Goal: Information Seeking & Learning: Learn about a topic

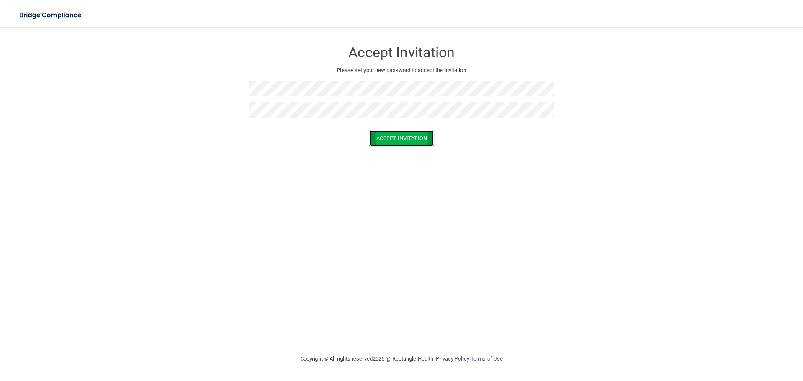
click at [379, 132] on button "Accept Invitation" at bounding box center [401, 138] width 64 height 15
click at [420, 133] on p "Token is invalid or blank." at bounding box center [401, 131] width 305 height 10
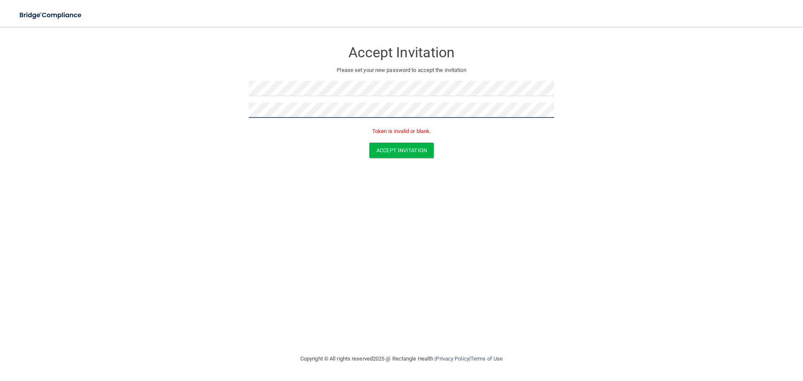
click at [152, 103] on form "Accept Invitation Please set your new password to accept the invitation Token i…" at bounding box center [402, 101] width 770 height 133
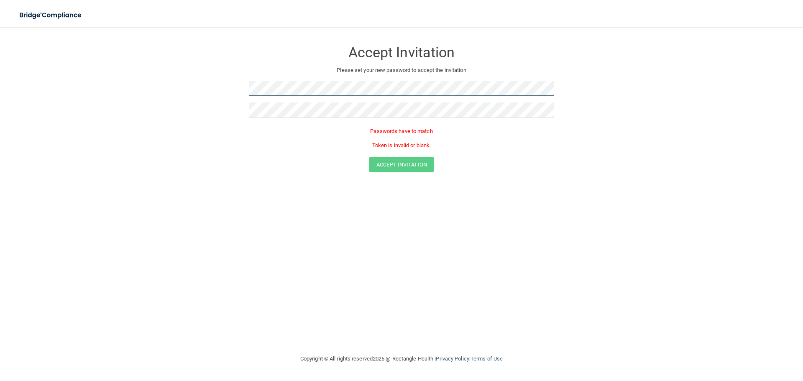
click at [0, 47] on html "Toggle navigation Manage My Enterprise Manage My Location Accept Invitation Ple…" at bounding box center [401, 190] width 803 height 381
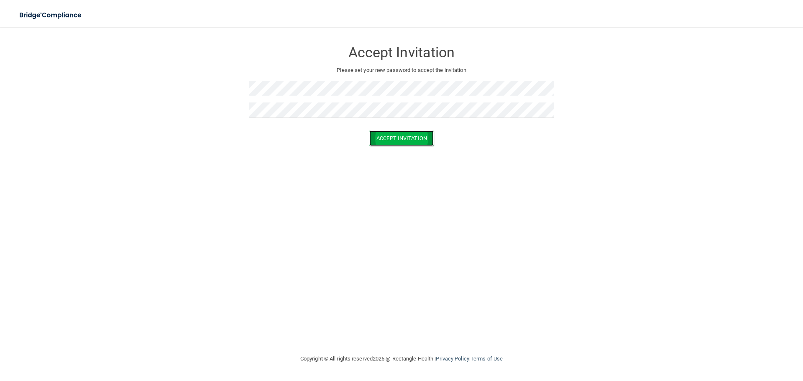
click at [412, 141] on button "Accept Invitation" at bounding box center [401, 138] width 64 height 15
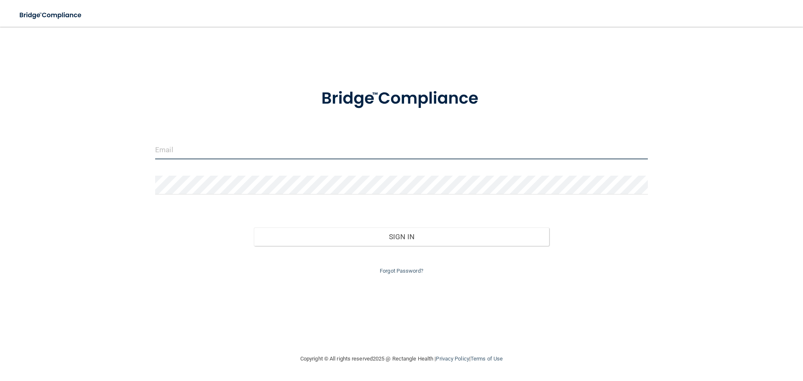
click at [213, 150] on input "email" at bounding box center [401, 150] width 493 height 19
type input "myriamm23@outlook.com"
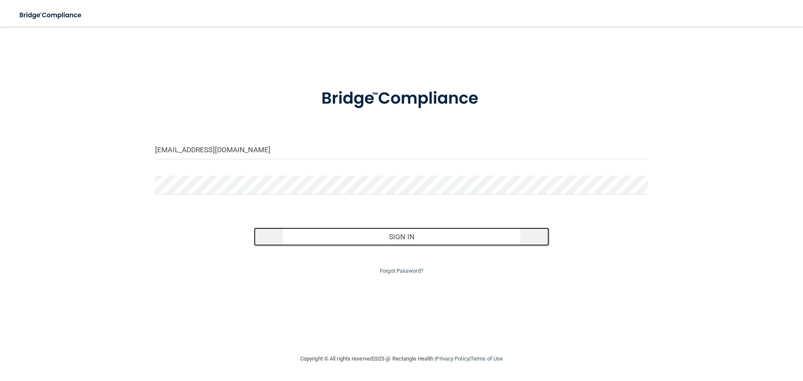
click at [368, 241] on button "Sign In" at bounding box center [402, 237] width 296 height 18
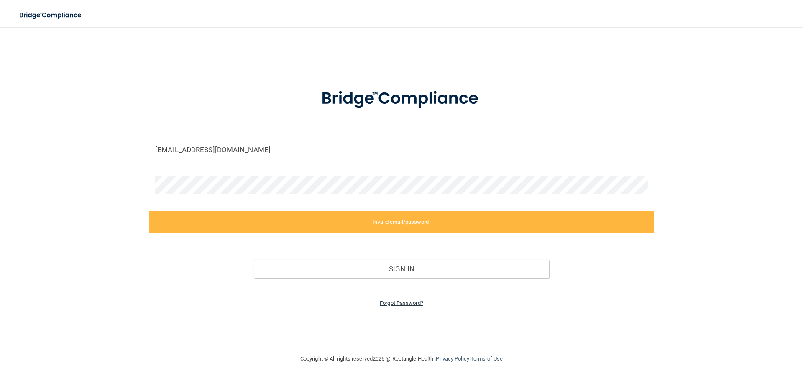
click at [394, 303] on link "Forgot Password?" at bounding box center [402, 303] width 44 height 6
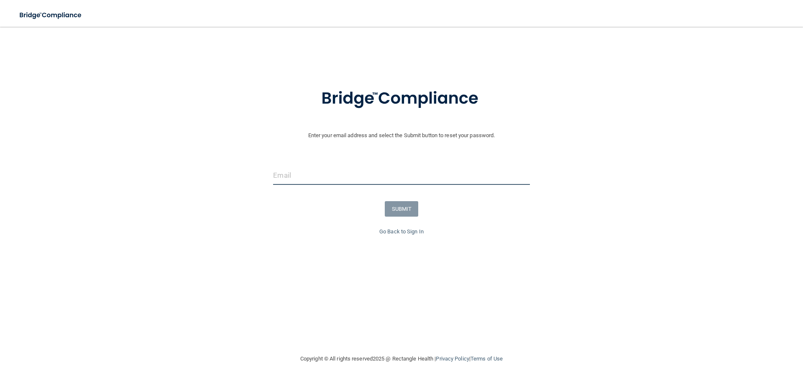
click at [318, 181] on input "email" at bounding box center [401, 175] width 256 height 19
type input "[EMAIL_ADDRESS][DOMAIN_NAME]"
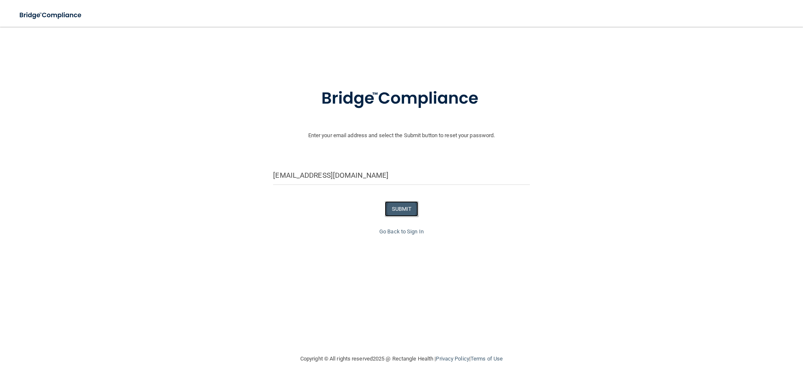
click at [400, 209] on button "SUBMIT" at bounding box center [402, 208] width 34 height 15
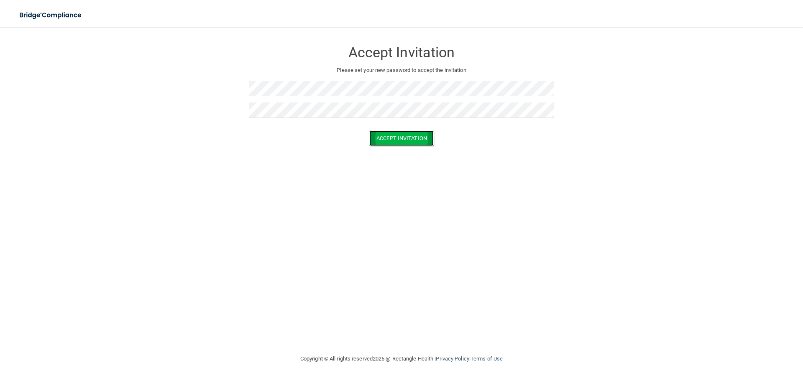
click at [384, 141] on button "Accept Invitation" at bounding box center [401, 138] width 64 height 15
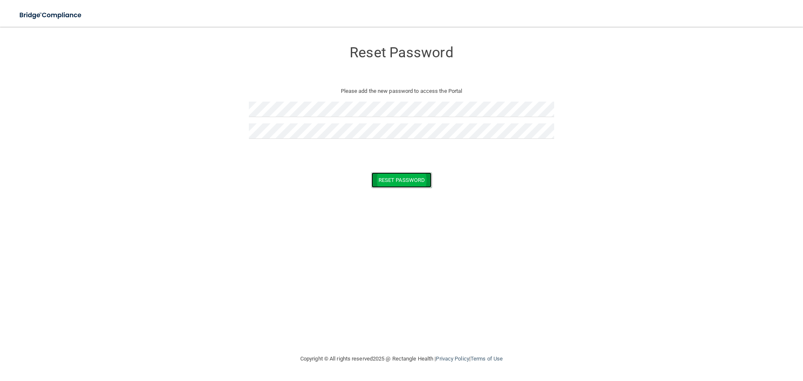
click at [387, 181] on button "Reset Password" at bounding box center [402, 179] width 60 height 15
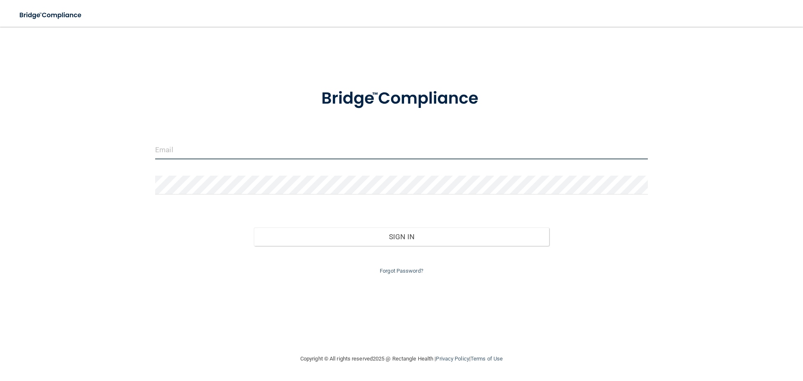
click at [203, 141] on input "email" at bounding box center [401, 150] width 493 height 19
type input "[EMAIL_ADDRESS][DOMAIN_NAME]"
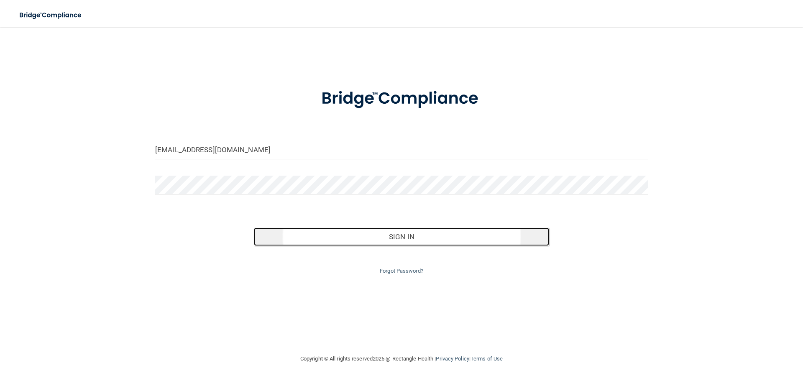
click at [387, 234] on button "Sign In" at bounding box center [402, 237] width 296 height 18
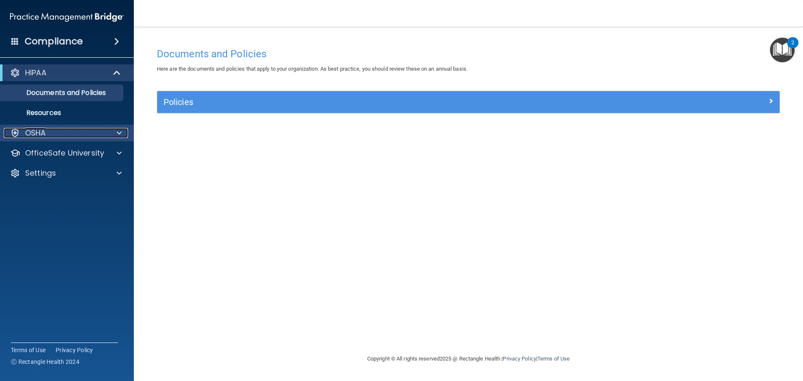
click at [45, 131] on p "OSHA" at bounding box center [35, 133] width 21 height 10
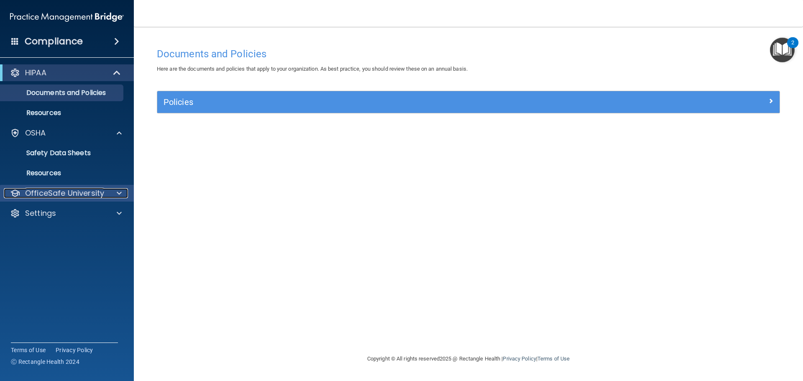
click at [82, 192] on p "OfficeSafe University" at bounding box center [64, 193] width 79 height 10
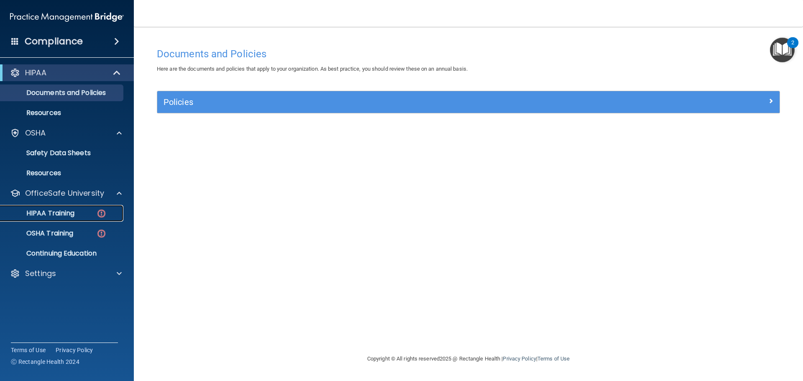
click at [80, 209] on div "HIPAA Training" at bounding box center [62, 213] width 114 height 8
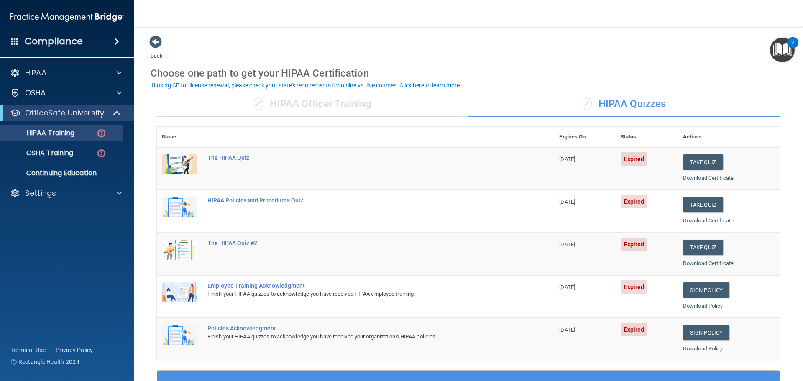
click at [699, 154] on td "Take Quiz Download Certificate" at bounding box center [729, 168] width 102 height 43
click at [699, 158] on button "Take Quiz" at bounding box center [703, 161] width 40 height 15
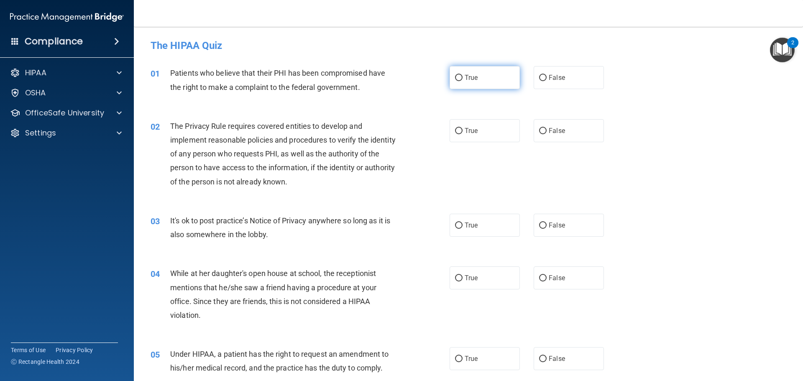
click at [455, 80] on input "True" at bounding box center [459, 78] width 8 height 6
radio input "true"
click at [458, 132] on input "True" at bounding box center [459, 131] width 8 height 6
radio input "true"
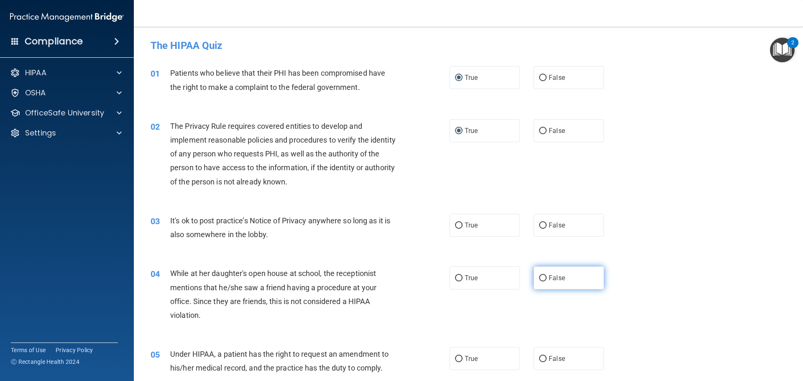
drag, startPoint x: 536, startPoint y: 227, endPoint x: 560, endPoint y: 270, distance: 49.1
click at [539, 228] on input "False" at bounding box center [543, 226] width 8 height 6
radio input "true"
click at [541, 277] on input "False" at bounding box center [543, 278] width 8 height 6
radio input "true"
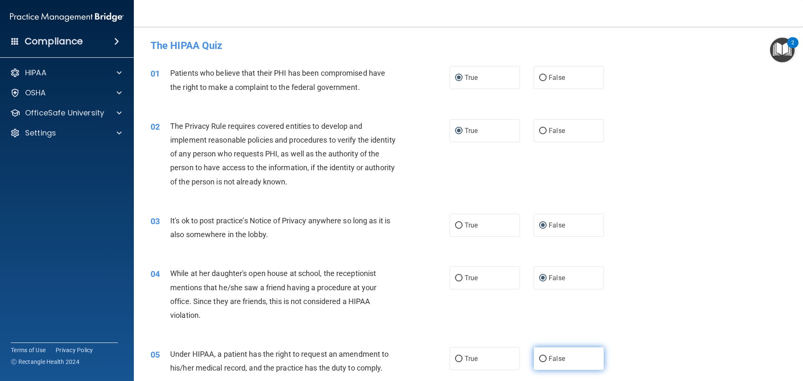
click at [540, 361] on input "False" at bounding box center [543, 359] width 8 height 6
radio input "true"
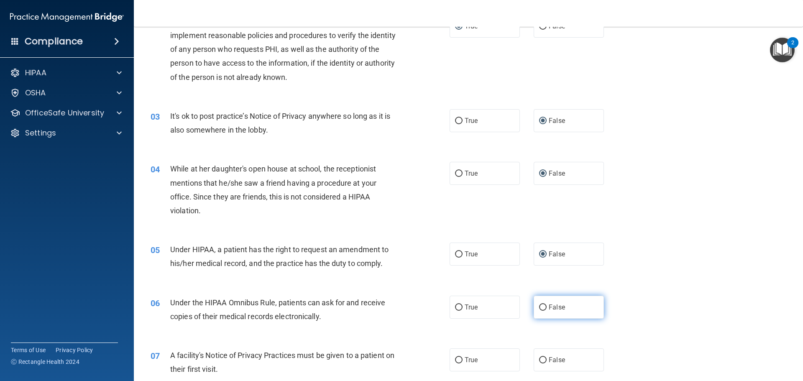
scroll to position [126, 0]
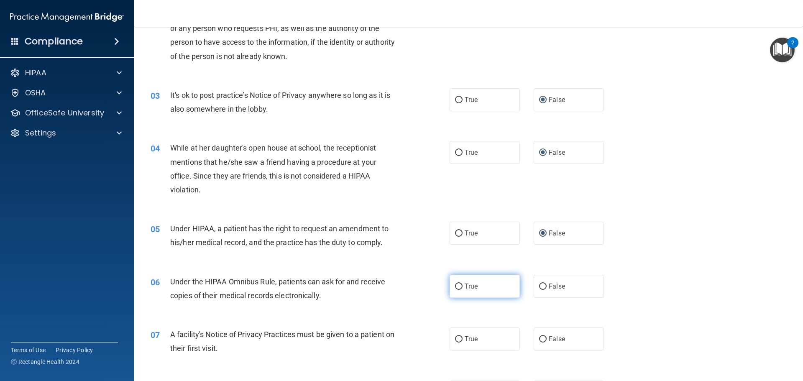
click at [456, 289] on input "True" at bounding box center [459, 287] width 8 height 6
radio input "true"
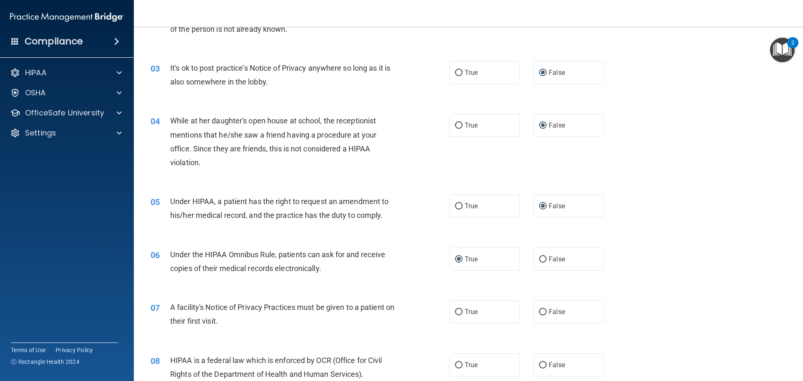
scroll to position [167, 0]
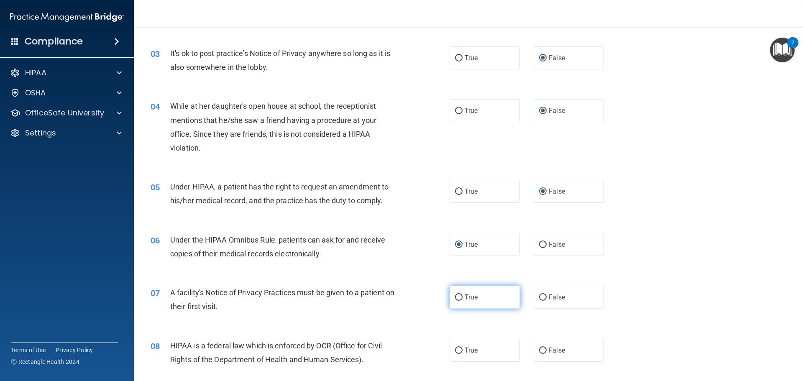
click at [456, 295] on input "True" at bounding box center [459, 298] width 8 height 6
radio input "true"
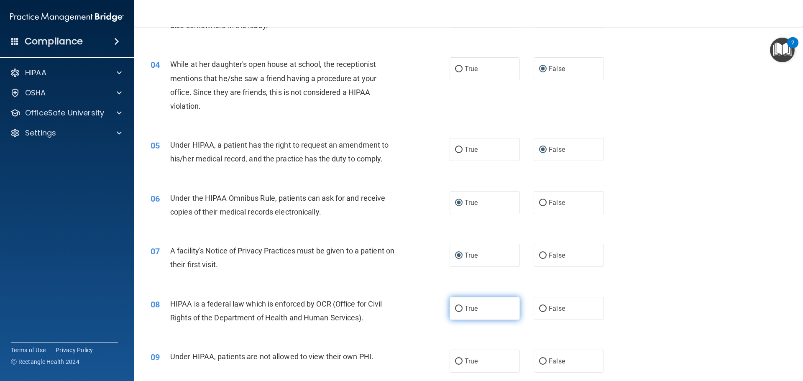
click at [457, 310] on input "True" at bounding box center [459, 309] width 8 height 6
radio input "true"
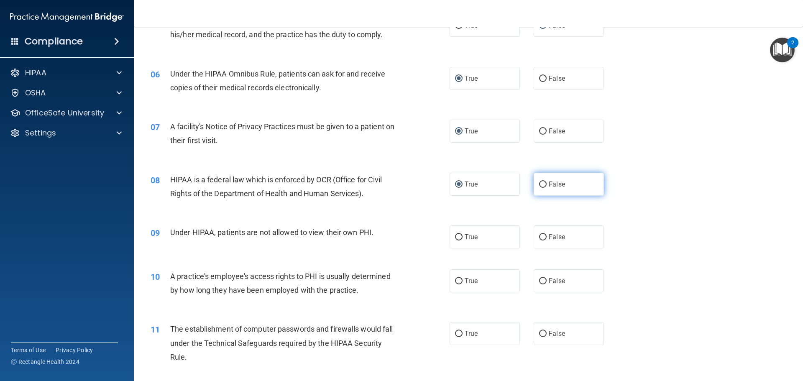
scroll to position [377, 0]
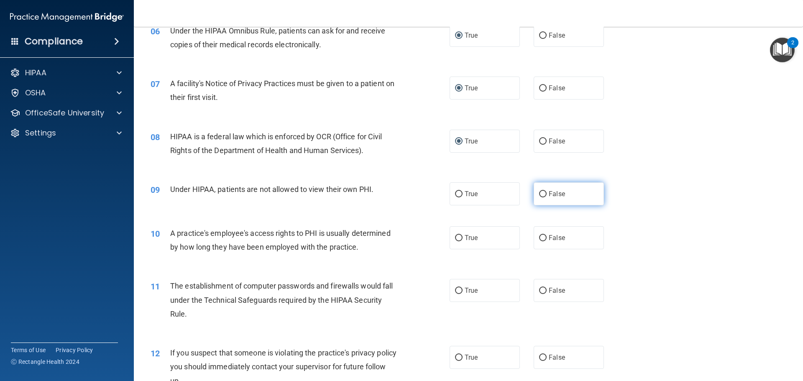
click at [540, 195] on input "False" at bounding box center [543, 194] width 8 height 6
radio input "true"
drag, startPoint x: 539, startPoint y: 240, endPoint x: 523, endPoint y: 255, distance: 21.3
click at [539, 240] on input "False" at bounding box center [543, 238] width 8 height 6
radio input "true"
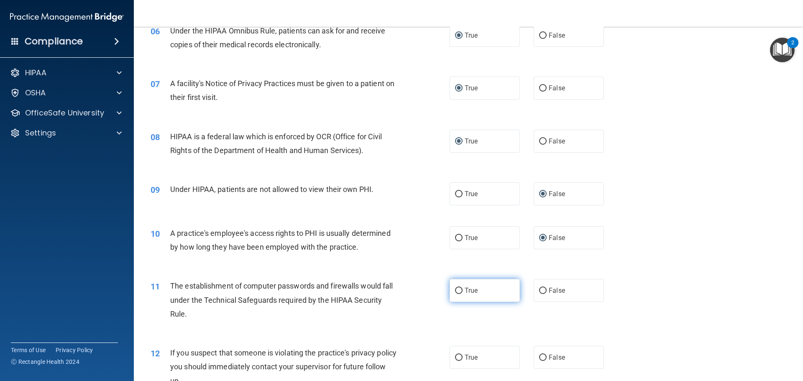
click at [460, 295] on label "True" at bounding box center [485, 290] width 70 height 23
click at [460, 294] on input "True" at bounding box center [459, 291] width 8 height 6
radio input "true"
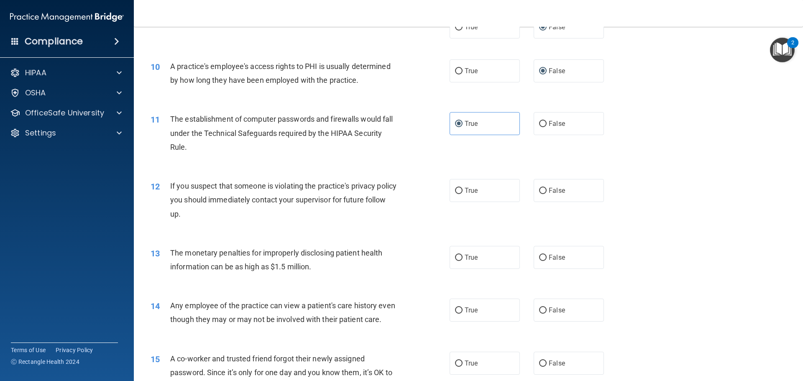
scroll to position [544, 0]
click at [456, 190] on input "True" at bounding box center [459, 190] width 8 height 6
radio input "true"
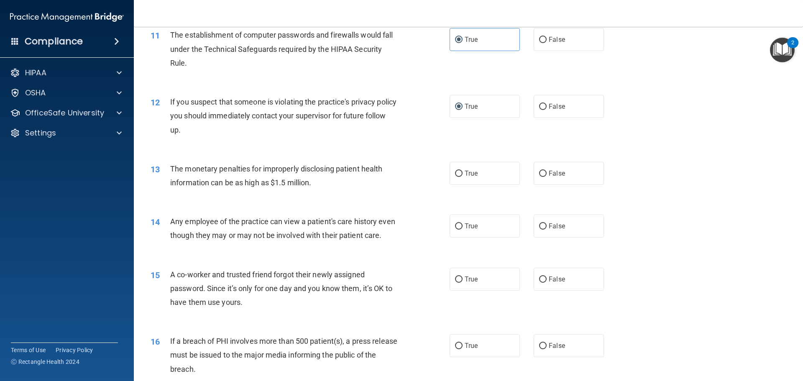
scroll to position [669, 0]
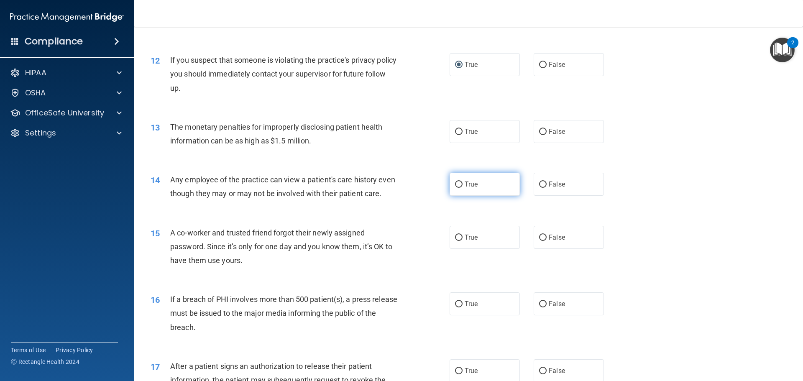
click at [455, 186] on input "True" at bounding box center [459, 185] width 8 height 6
radio input "true"
click at [459, 130] on input "True" at bounding box center [459, 132] width 8 height 6
radio input "true"
click at [540, 185] on input "False" at bounding box center [543, 185] width 8 height 6
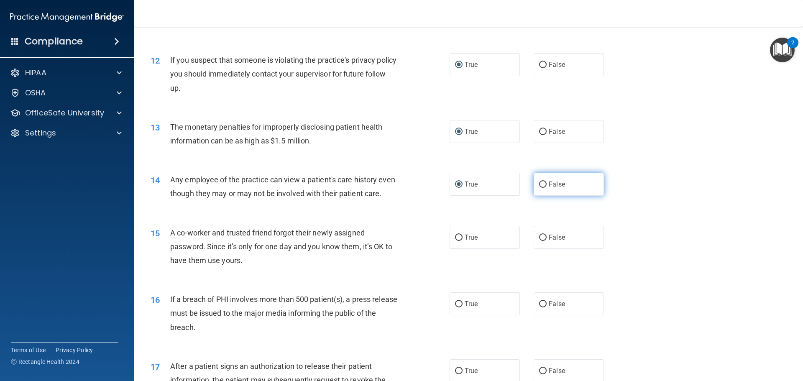
radio input "true"
radio input "false"
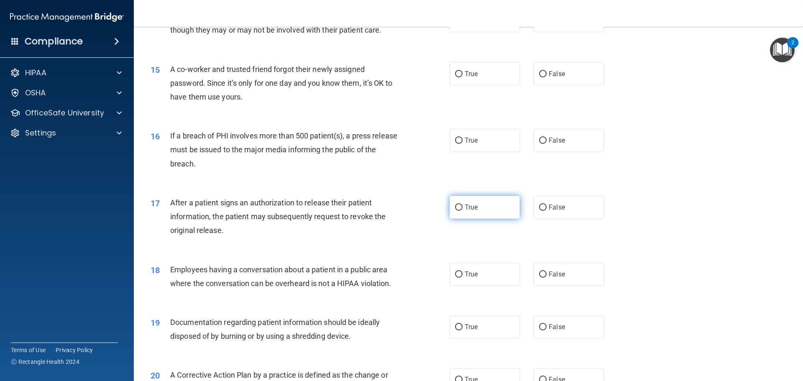
scroll to position [837, 0]
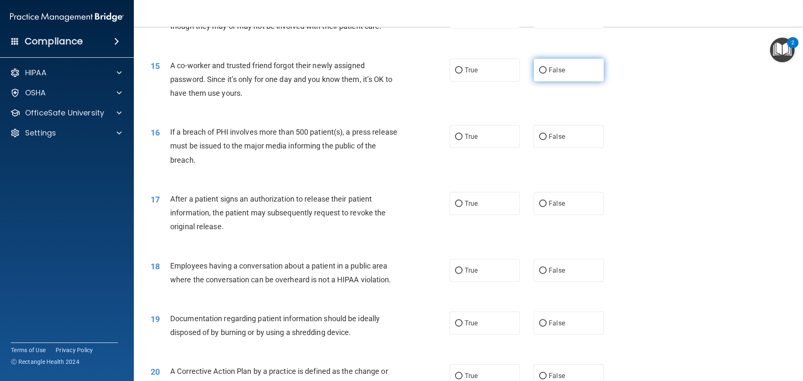
click at [539, 74] on input "False" at bounding box center [543, 70] width 8 height 6
radio input "true"
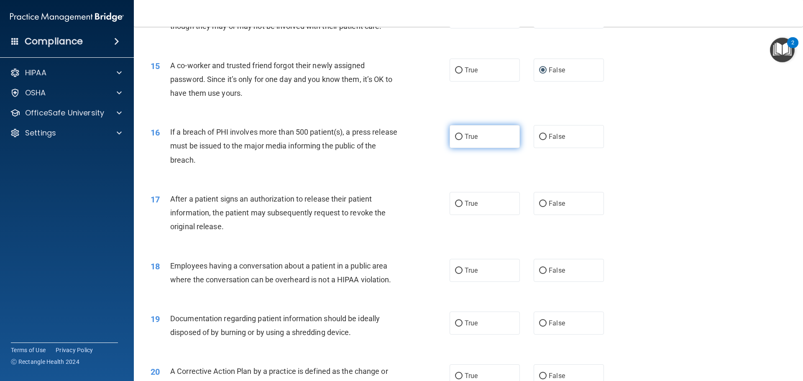
click at [455, 140] on input "True" at bounding box center [459, 137] width 8 height 6
radio input "true"
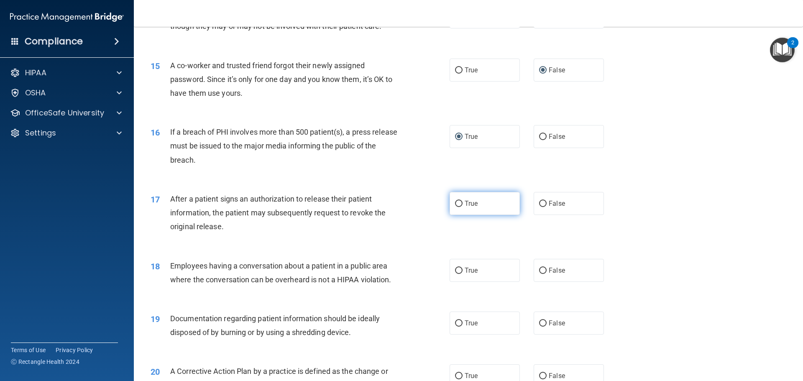
click at [456, 207] on input "True" at bounding box center [459, 204] width 8 height 6
radio input "true"
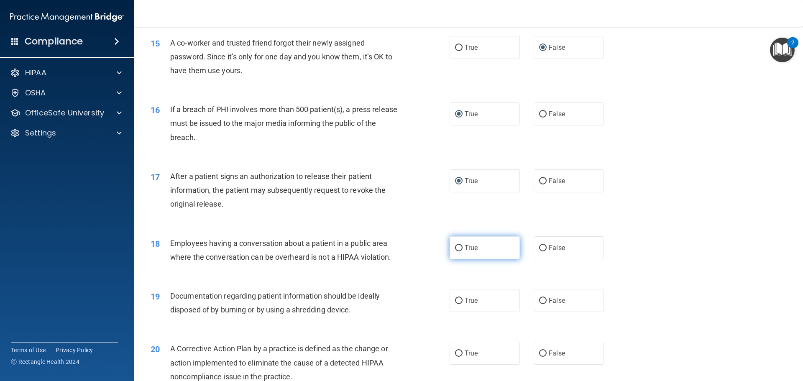
scroll to position [879, 0]
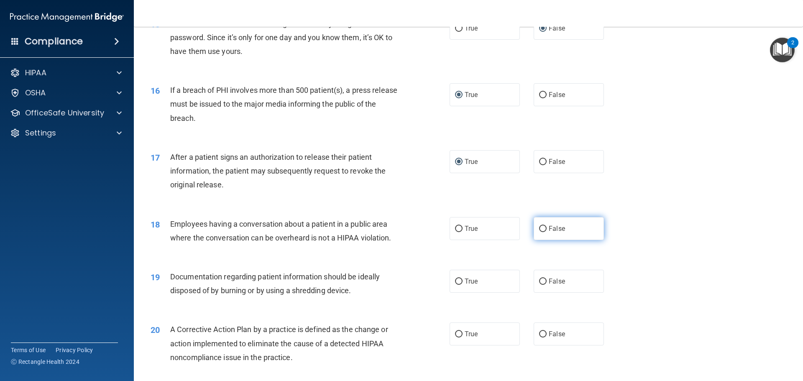
click at [539, 232] on input "False" at bounding box center [543, 229] width 8 height 6
radio input "true"
click at [458, 285] on input "True" at bounding box center [459, 282] width 8 height 6
radio input "true"
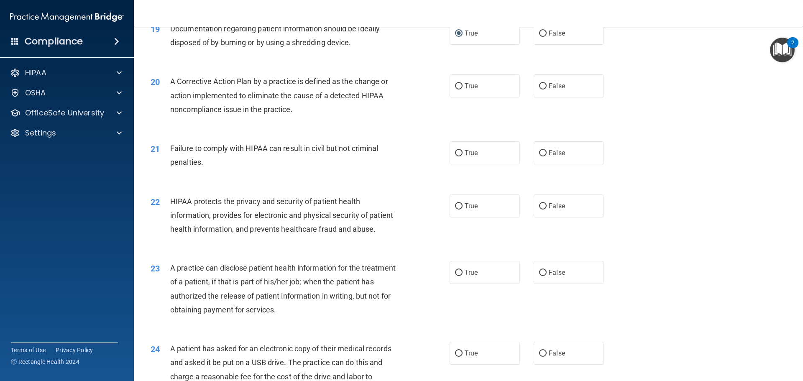
scroll to position [1130, 0]
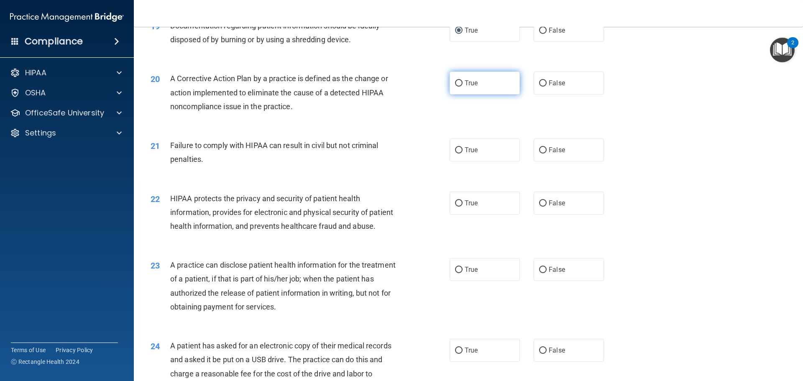
click at [457, 87] on input "True" at bounding box center [459, 83] width 8 height 6
radio input "true"
click at [539, 154] on input "False" at bounding box center [543, 150] width 8 height 6
radio input "true"
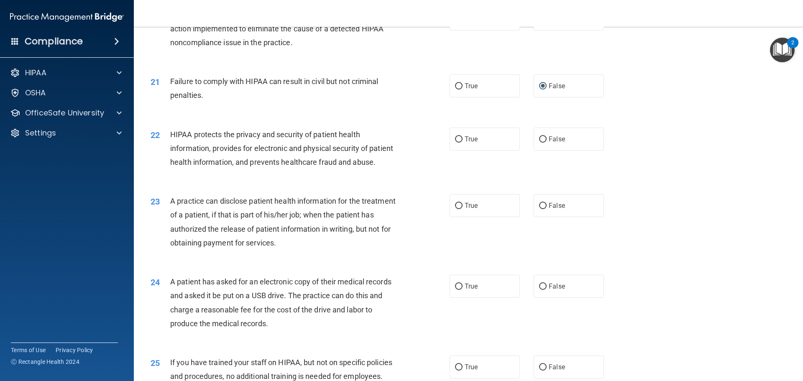
scroll to position [1213, 0]
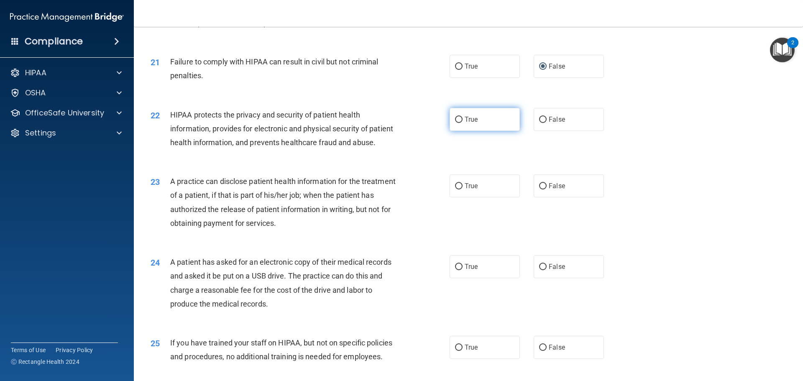
click at [455, 123] on input "True" at bounding box center [459, 120] width 8 height 6
radio input "true"
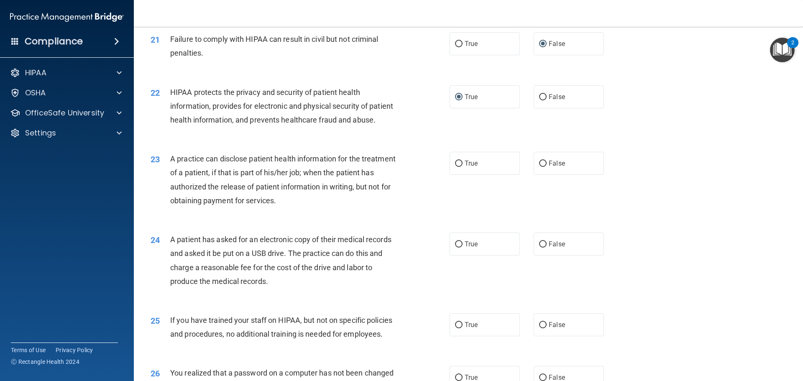
scroll to position [1255, 0]
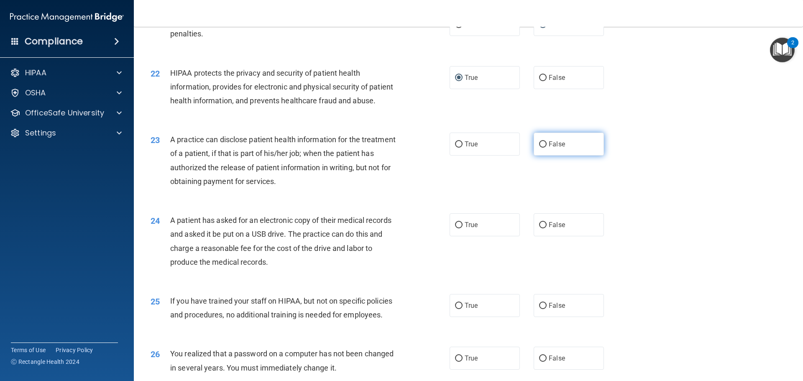
click at [539, 148] on input "False" at bounding box center [543, 144] width 8 height 6
radio input "true"
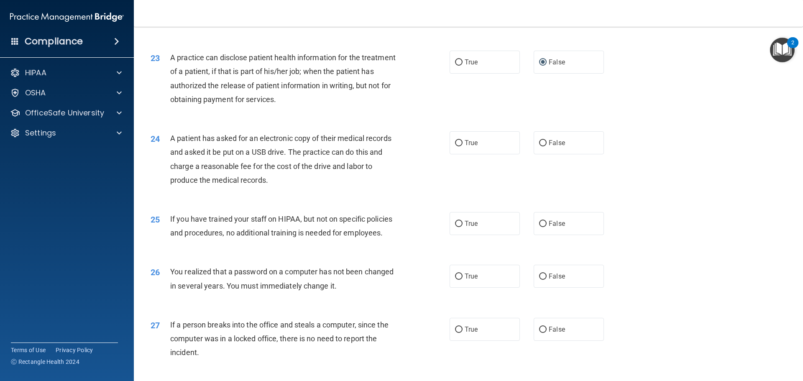
scroll to position [1339, 0]
click at [456, 145] on input "True" at bounding box center [459, 141] width 8 height 6
radio input "true"
click at [536, 233] on label "False" at bounding box center [569, 221] width 70 height 23
click at [539, 226] on input "False" at bounding box center [543, 222] width 8 height 6
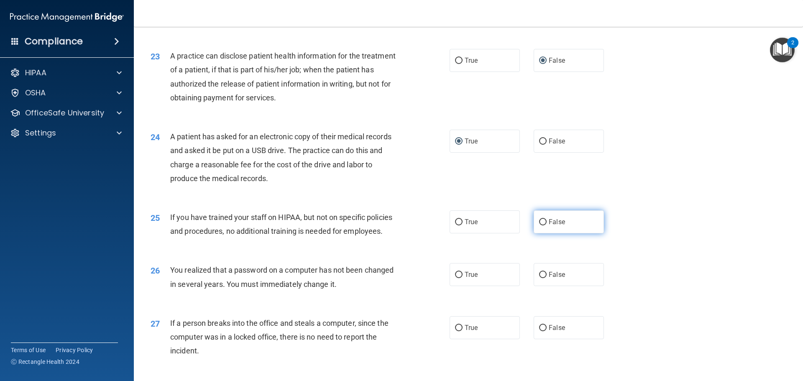
radio input "true"
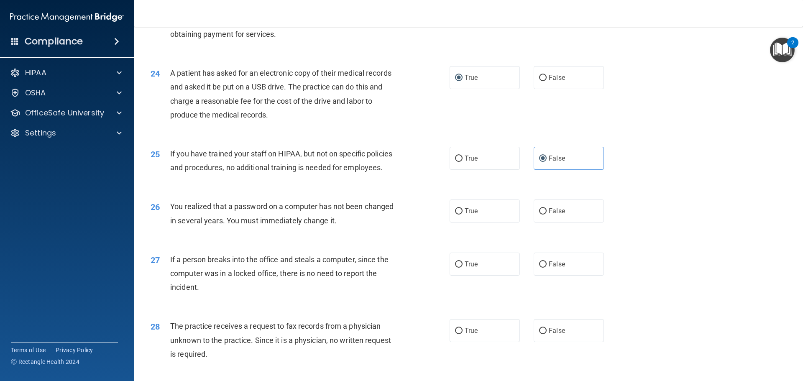
scroll to position [1423, 0]
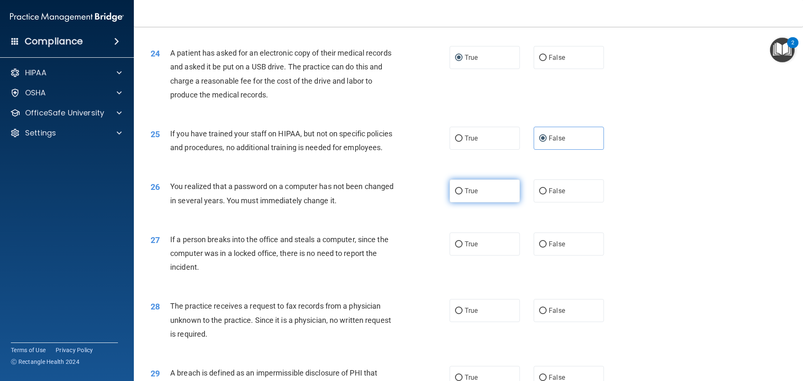
click at [459, 195] on input "True" at bounding box center [459, 191] width 8 height 6
radio input "true"
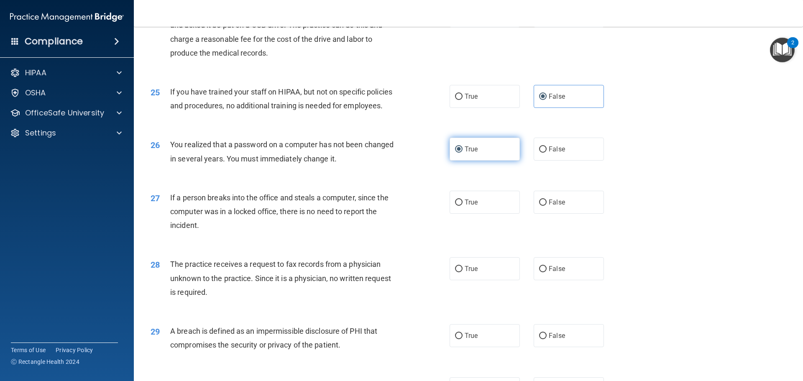
scroll to position [1506, 0]
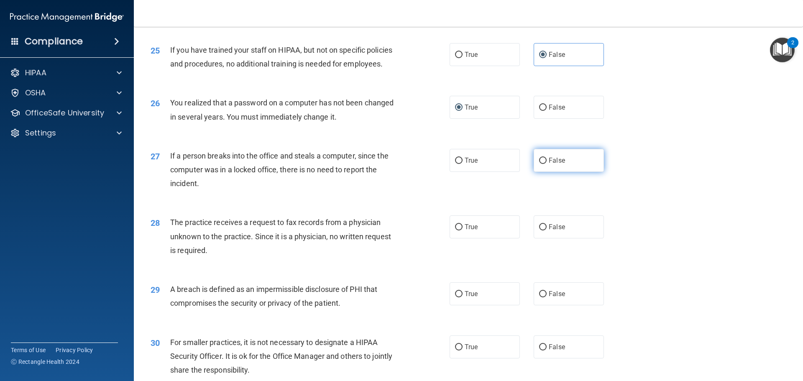
click at [539, 164] on input "False" at bounding box center [543, 161] width 8 height 6
radio input "true"
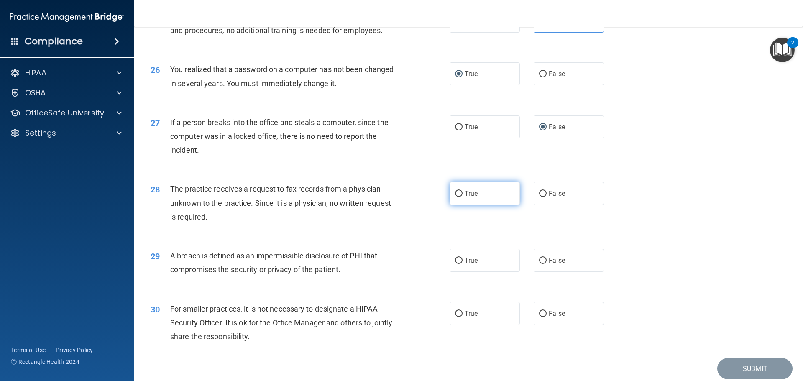
scroll to position [1590, 0]
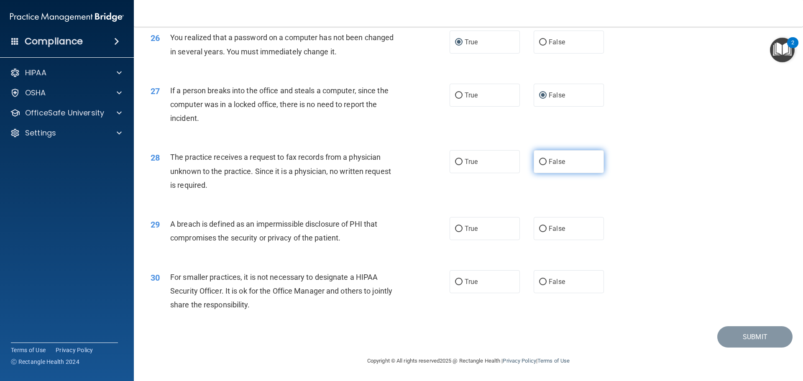
click at [539, 165] on input "False" at bounding box center [543, 162] width 8 height 6
radio input "true"
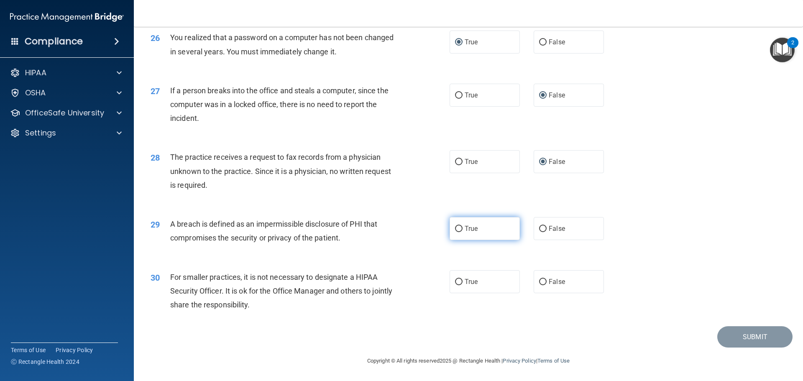
click at [459, 232] on input "True" at bounding box center [459, 229] width 8 height 6
radio input "true"
click at [539, 285] on input "False" at bounding box center [543, 282] width 8 height 6
radio input "true"
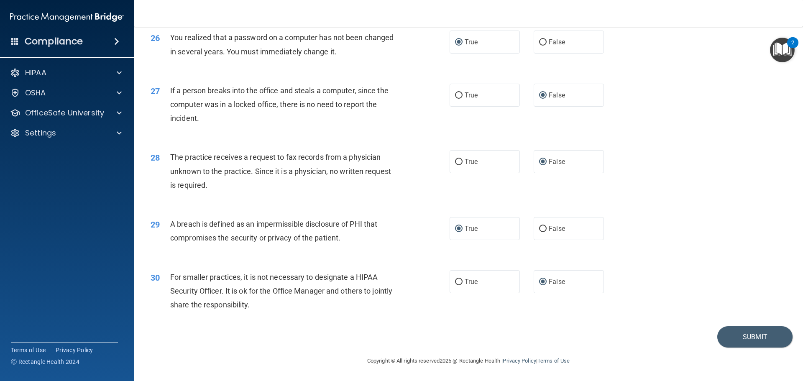
scroll to position [1599, 0]
click at [753, 340] on button "Submit" at bounding box center [755, 336] width 75 height 21
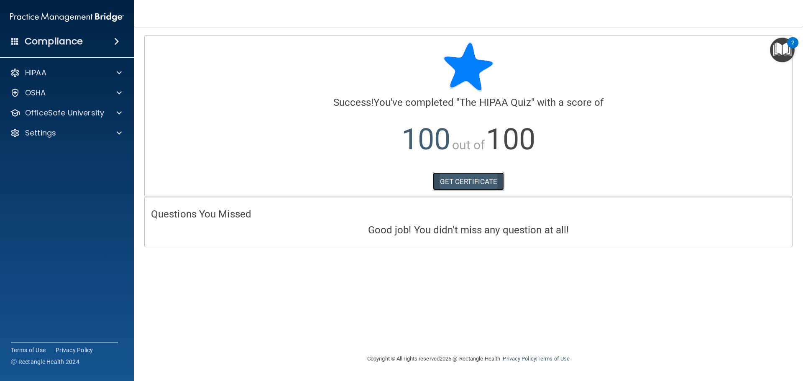
click at [459, 182] on link "GET CERTIFICATE" at bounding box center [469, 181] width 72 height 18
click at [119, 71] on span at bounding box center [119, 73] width 5 height 10
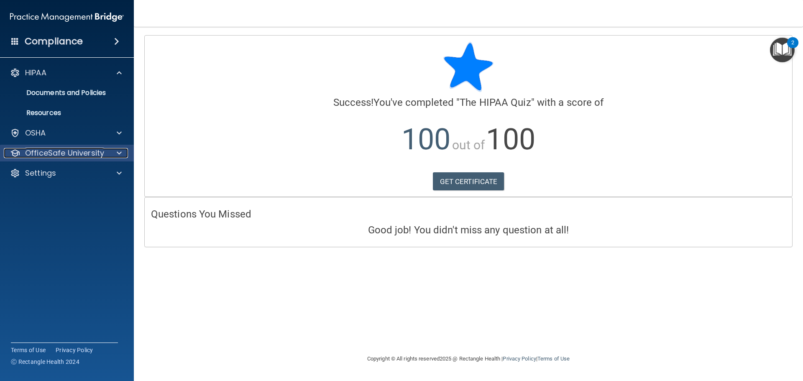
click at [113, 156] on div at bounding box center [118, 153] width 21 height 10
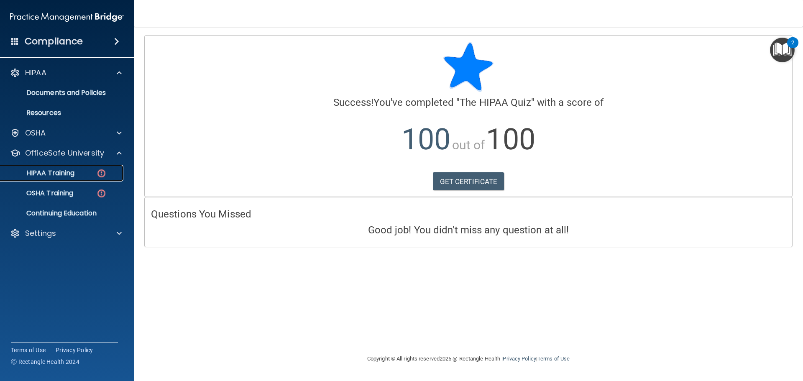
click at [102, 174] on img at bounding box center [101, 173] width 10 height 10
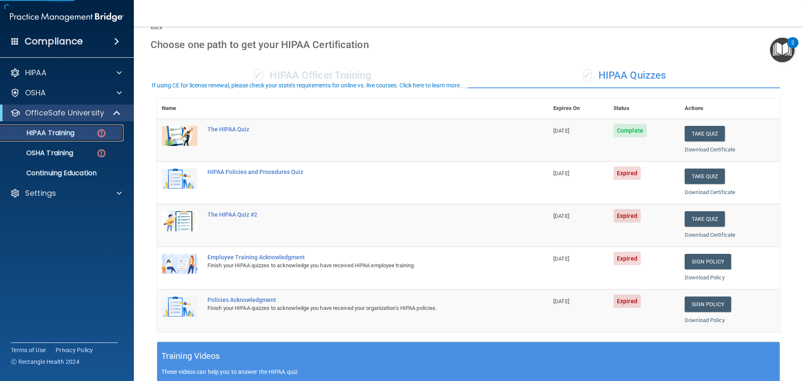
scroll to position [42, 0]
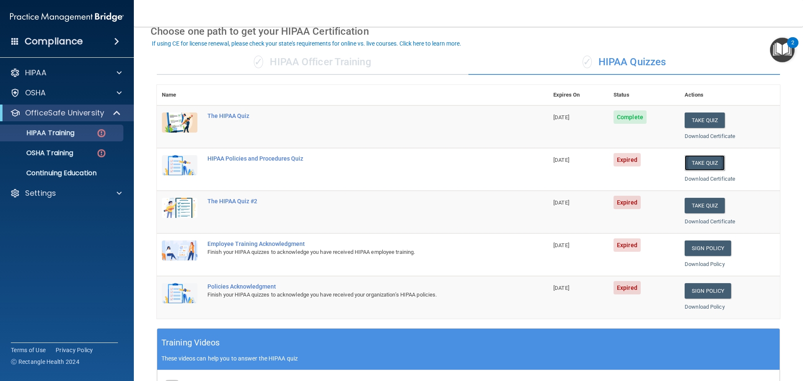
click at [697, 160] on button "Take Quiz" at bounding box center [705, 162] width 40 height 15
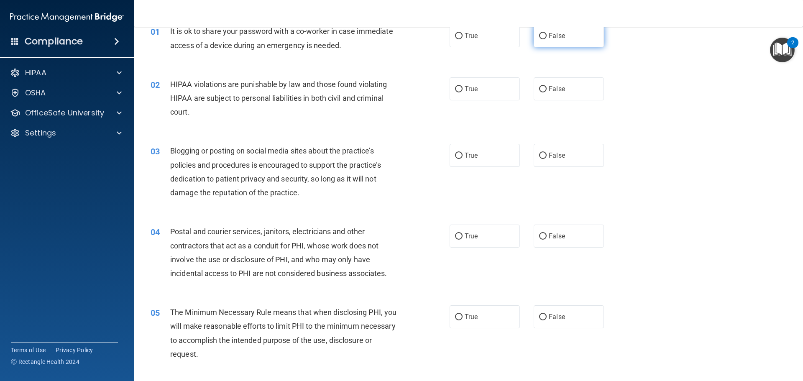
click at [539, 36] on input "False" at bounding box center [543, 36] width 8 height 6
radio input "true"
click at [455, 90] on input "True" at bounding box center [459, 89] width 8 height 6
radio input "true"
click at [539, 156] on input "False" at bounding box center [543, 156] width 8 height 6
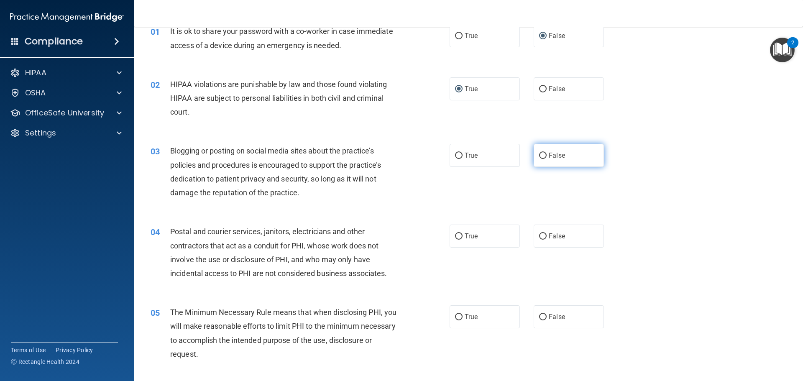
radio input "true"
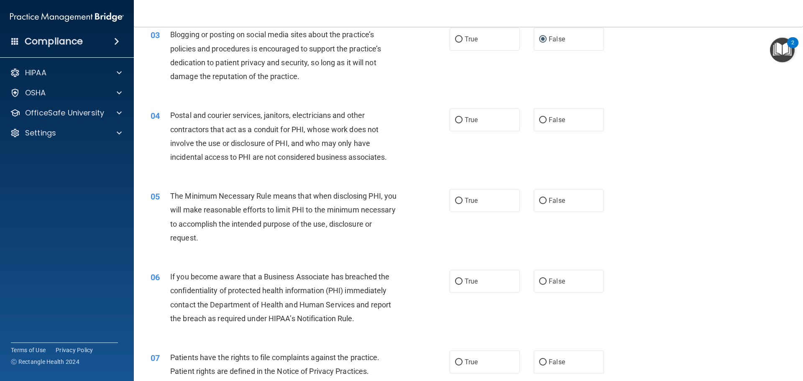
scroll to position [167, 0]
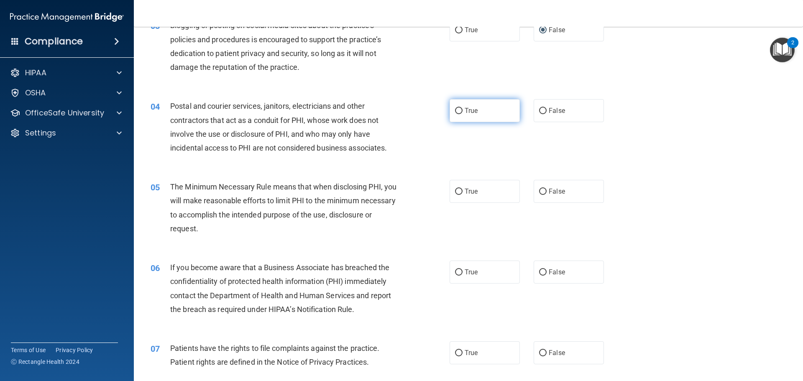
click at [456, 113] on input "True" at bounding box center [459, 111] width 8 height 6
radio input "true"
click at [459, 192] on input "True" at bounding box center [459, 192] width 8 height 6
radio input "true"
click at [539, 270] on input "False" at bounding box center [543, 272] width 8 height 6
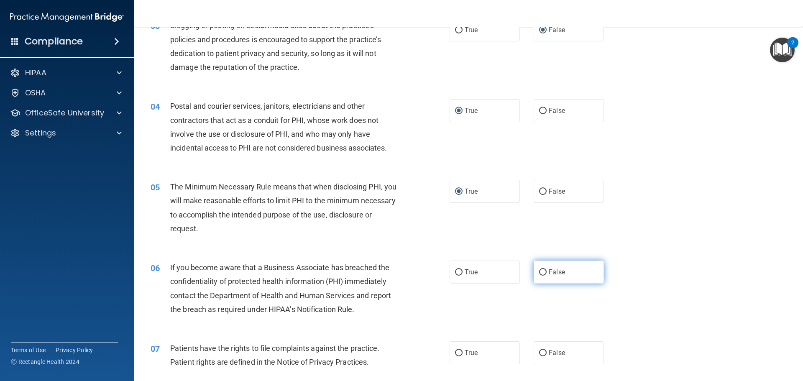
radio input "true"
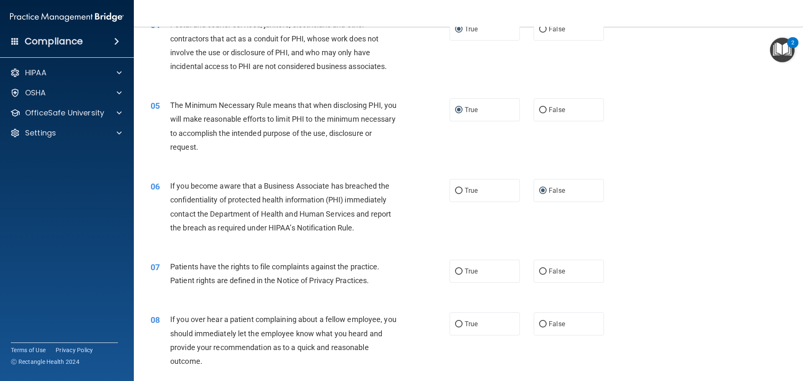
scroll to position [251, 0]
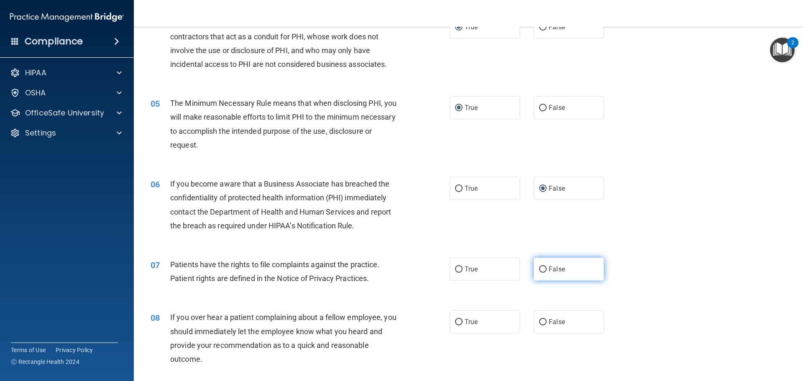
click at [535, 273] on label "False" at bounding box center [569, 269] width 70 height 23
click at [539, 273] on input "False" at bounding box center [543, 270] width 8 height 6
radio input "true"
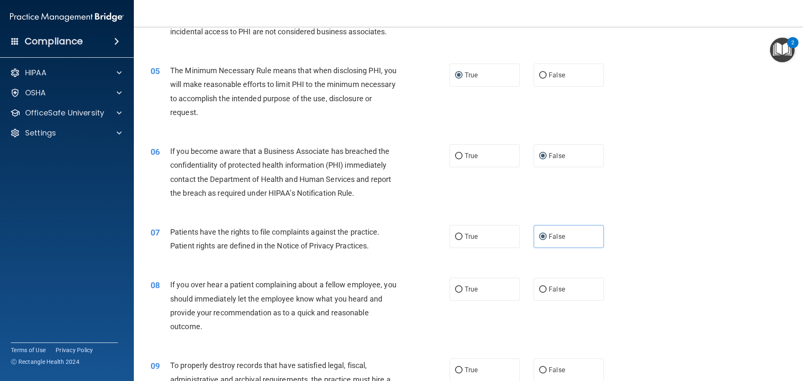
scroll to position [335, 0]
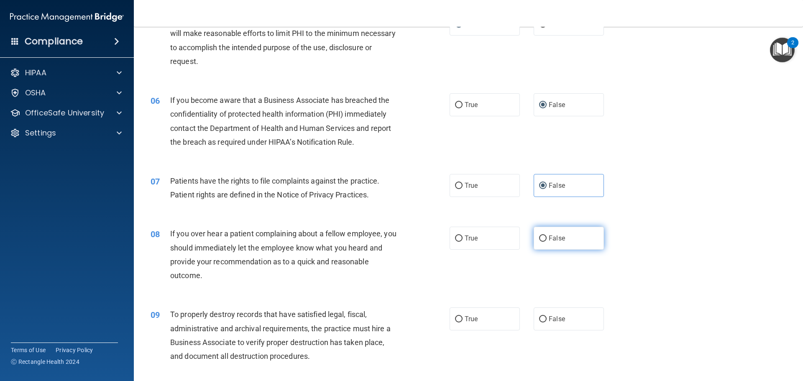
click at [540, 242] on input "False" at bounding box center [543, 239] width 8 height 6
radio input "true"
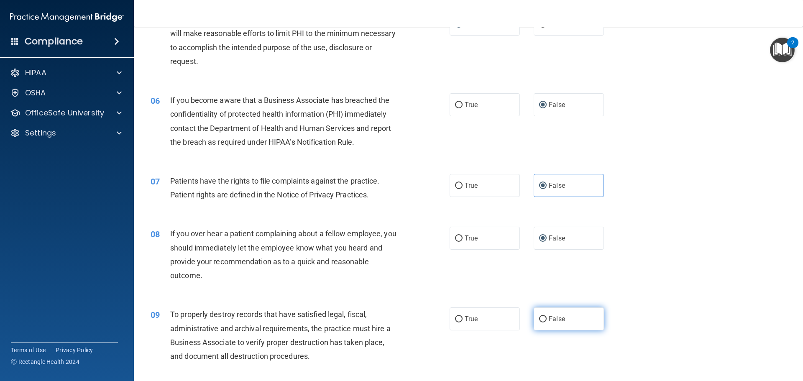
click at [543, 316] on input "False" at bounding box center [543, 319] width 8 height 6
radio input "true"
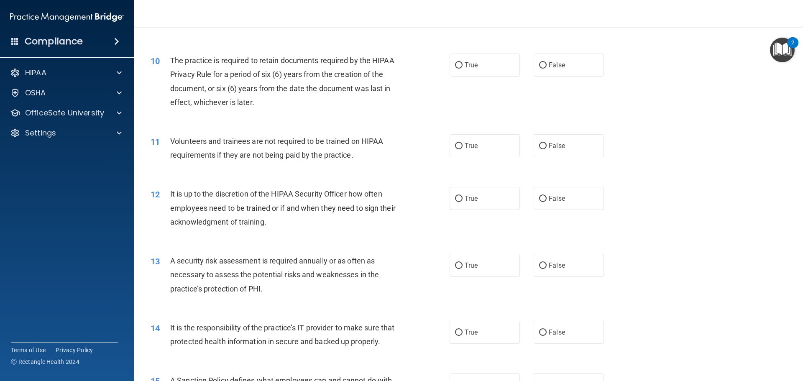
scroll to position [628, 0]
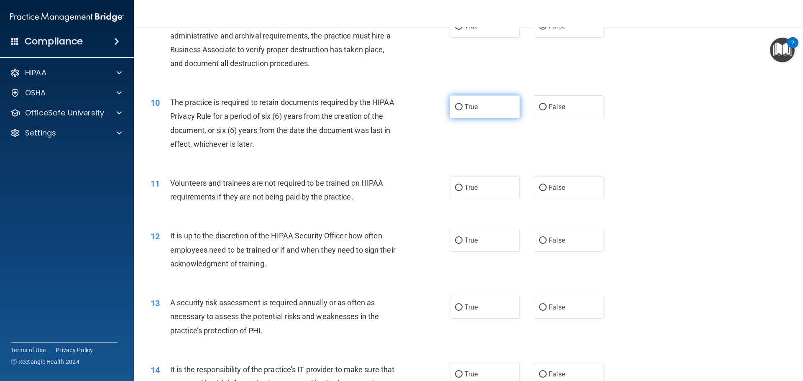
click at [455, 106] on input "True" at bounding box center [459, 107] width 8 height 6
radio input "true"
drag, startPoint x: 456, startPoint y: 187, endPoint x: 467, endPoint y: 233, distance: 47.8
click at [456, 187] on input "True" at bounding box center [459, 188] width 8 height 6
radio input "true"
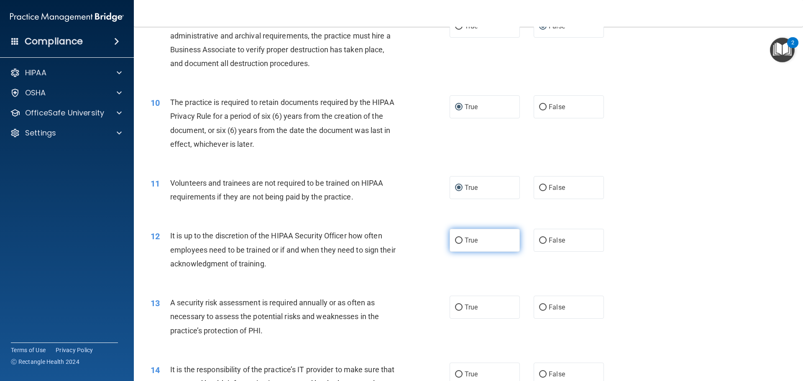
click at [455, 244] on input "True" at bounding box center [459, 241] width 8 height 6
radio input "true"
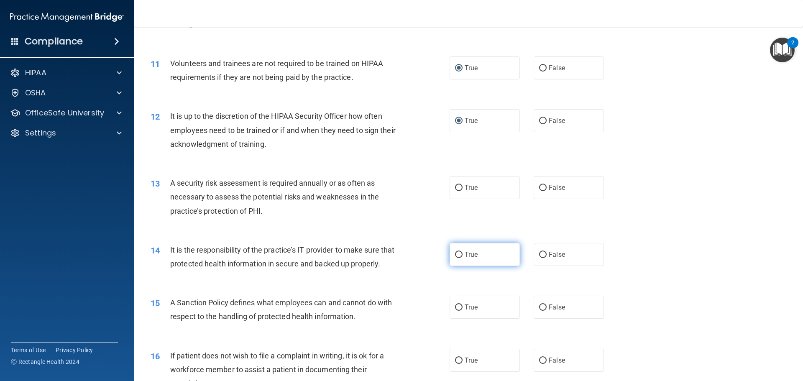
scroll to position [753, 0]
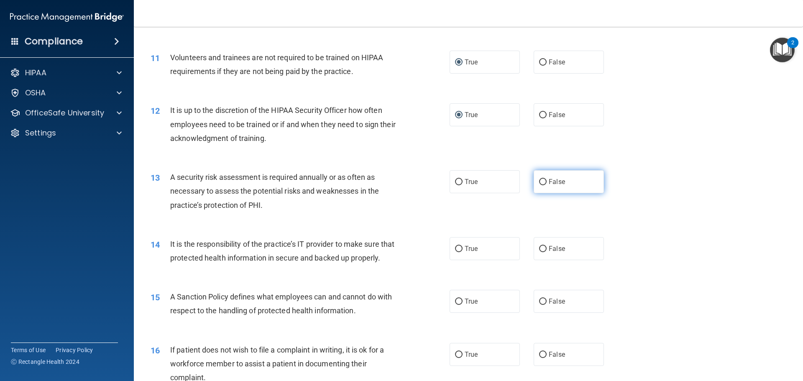
drag, startPoint x: 539, startPoint y: 178, endPoint x: 540, endPoint y: 187, distance: 9.2
click at [539, 179] on input "False" at bounding box center [543, 182] width 8 height 6
radio input "true"
click at [539, 251] on input "False" at bounding box center [543, 249] width 8 height 6
radio input "true"
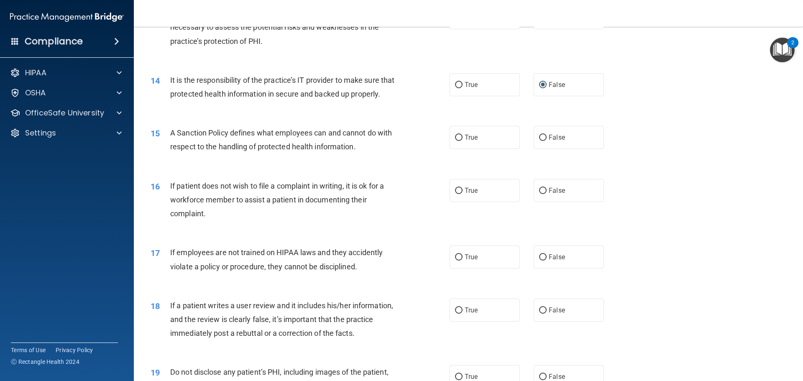
scroll to position [921, 0]
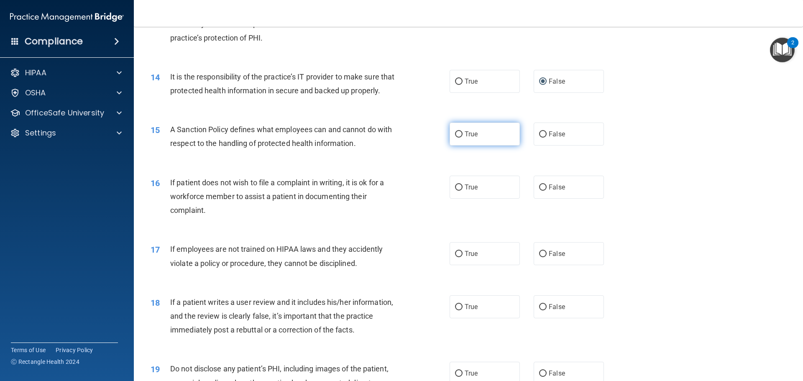
click at [456, 138] on input "True" at bounding box center [459, 134] width 8 height 6
radio input "true"
drag, startPoint x: 458, startPoint y: 203, endPoint x: 463, endPoint y: 213, distance: 11.4
click at [458, 191] on input "True" at bounding box center [459, 188] width 8 height 6
radio input "true"
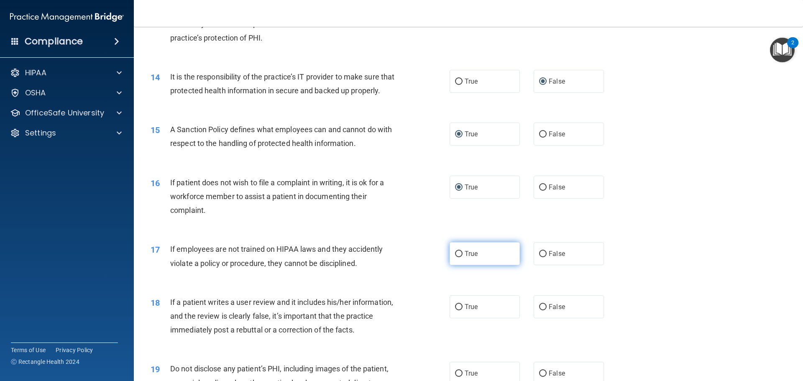
click at [457, 257] on input "True" at bounding box center [459, 254] width 8 height 6
radio input "true"
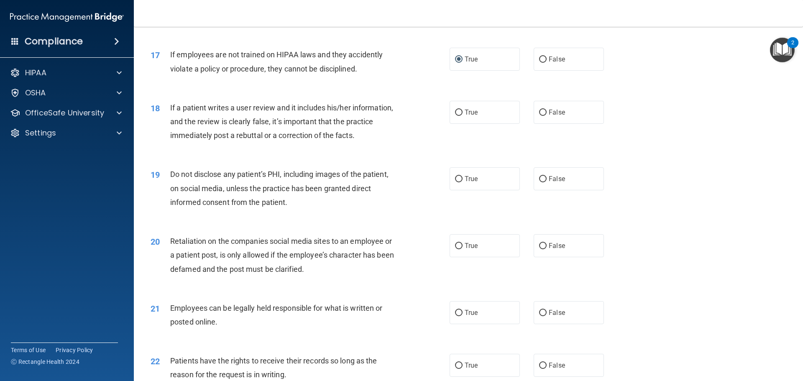
scroll to position [1130, 0]
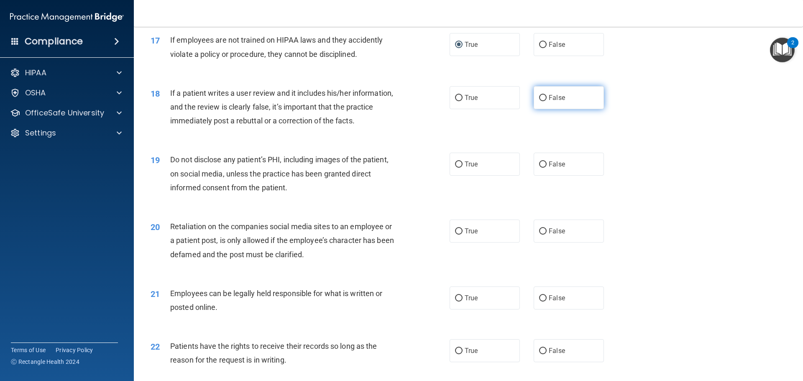
click at [539, 101] on input "False" at bounding box center [543, 98] width 8 height 6
radio input "true"
click at [539, 168] on input "False" at bounding box center [543, 165] width 8 height 6
radio input "true"
click at [541, 235] on input "False" at bounding box center [543, 231] width 8 height 6
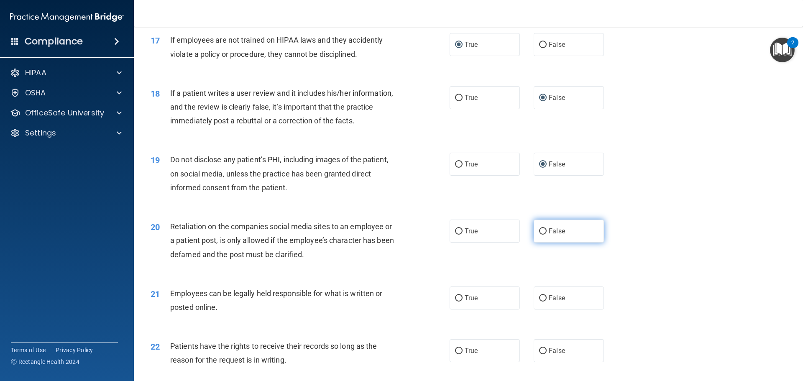
radio input "true"
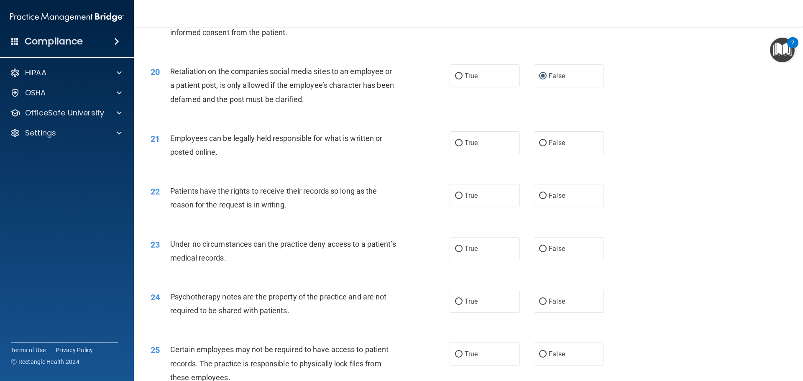
scroll to position [1297, 0]
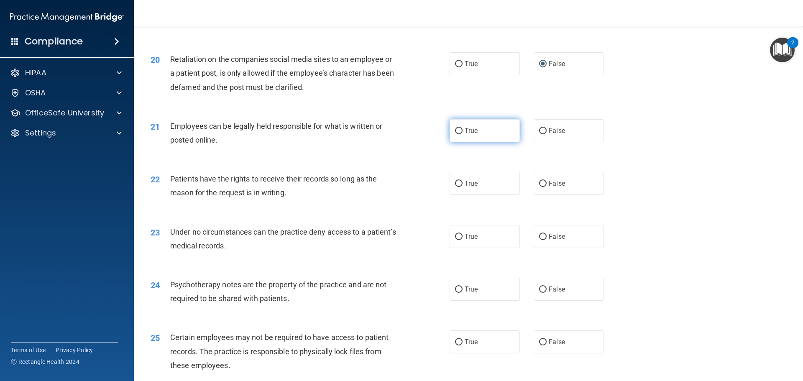
click at [455, 134] on input "True" at bounding box center [459, 131] width 8 height 6
radio input "true"
click at [458, 187] on input "True" at bounding box center [459, 184] width 8 height 6
radio input "true"
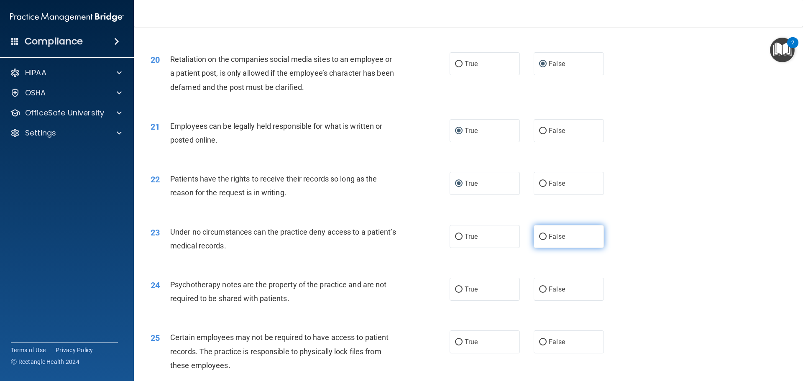
click at [541, 240] on input "False" at bounding box center [543, 237] width 8 height 6
radio input "true"
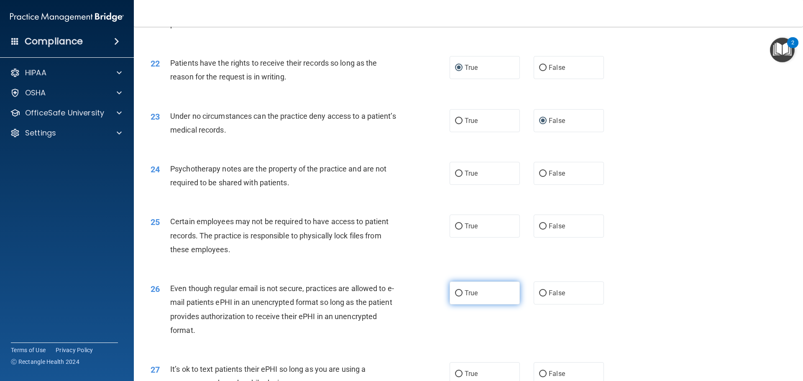
scroll to position [1464, 0]
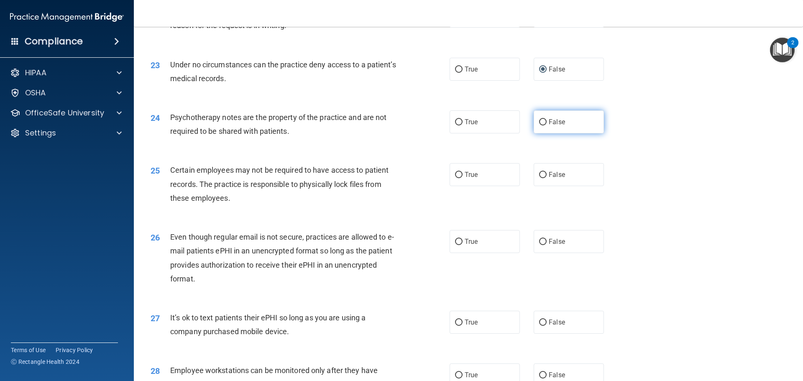
click at [542, 126] on input "False" at bounding box center [543, 122] width 8 height 6
radio input "true"
click at [456, 184] on label "True" at bounding box center [485, 174] width 70 height 23
click at [456, 178] on input "True" at bounding box center [459, 175] width 8 height 6
radio input "true"
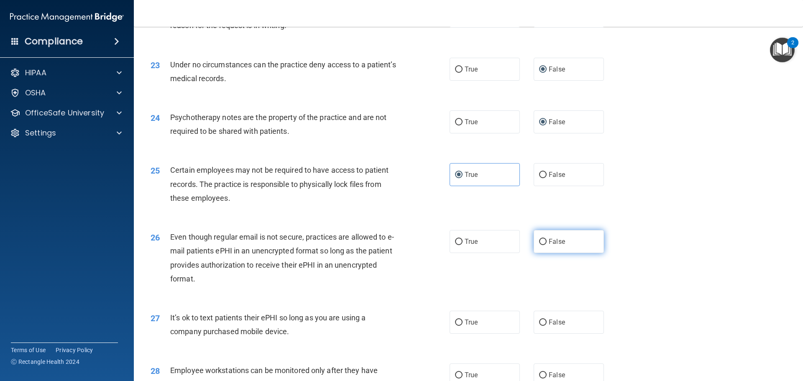
click at [540, 245] on input "False" at bounding box center [543, 242] width 8 height 6
radio input "true"
drag, startPoint x: 540, startPoint y: 330, endPoint x: 541, endPoint y: 317, distance: 12.7
click at [540, 329] on label "False" at bounding box center [569, 322] width 70 height 23
click at [540, 326] on input "False" at bounding box center [543, 323] width 8 height 6
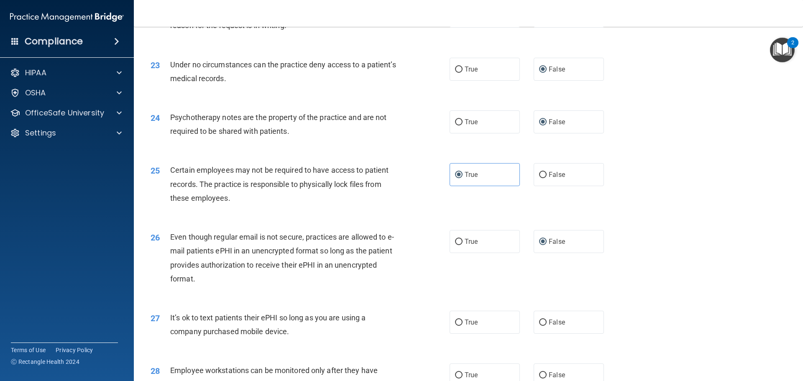
radio input "true"
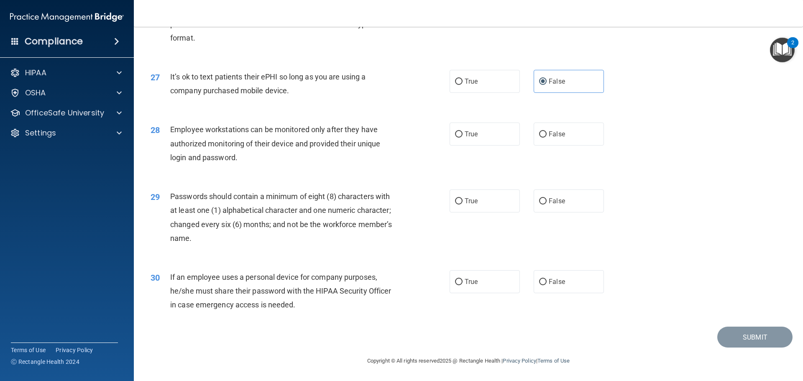
scroll to position [1719, 0]
click at [456, 136] on input "True" at bounding box center [459, 134] width 8 height 6
radio input "true"
click at [455, 198] on input "True" at bounding box center [459, 201] width 8 height 6
radio input "true"
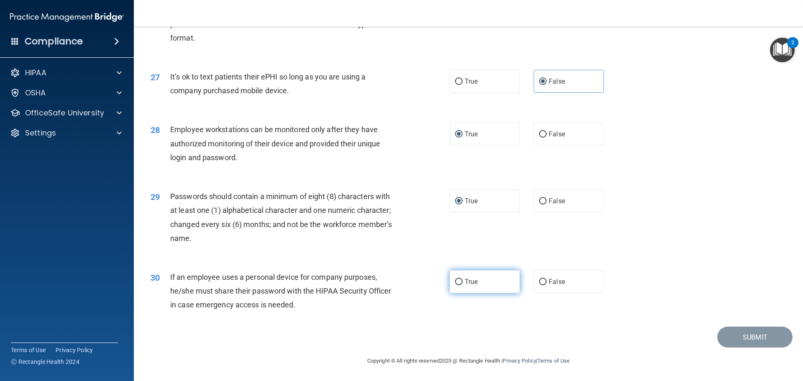
click at [456, 280] on input "True" at bounding box center [459, 282] width 8 height 6
radio input "true"
click at [730, 330] on button "Submit" at bounding box center [755, 337] width 75 height 21
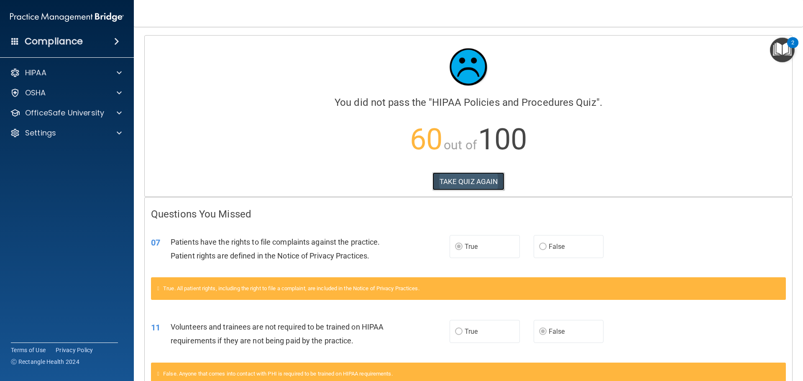
click at [461, 178] on button "TAKE QUIZ AGAIN" at bounding box center [469, 181] width 72 height 18
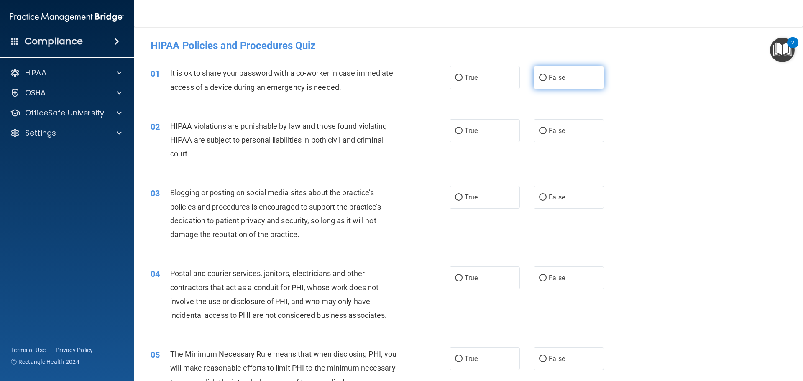
click at [539, 75] on input "False" at bounding box center [543, 78] width 8 height 6
radio input "true"
click at [455, 131] on input "True" at bounding box center [459, 131] width 8 height 6
radio input "true"
click at [539, 198] on input "False" at bounding box center [543, 198] width 8 height 6
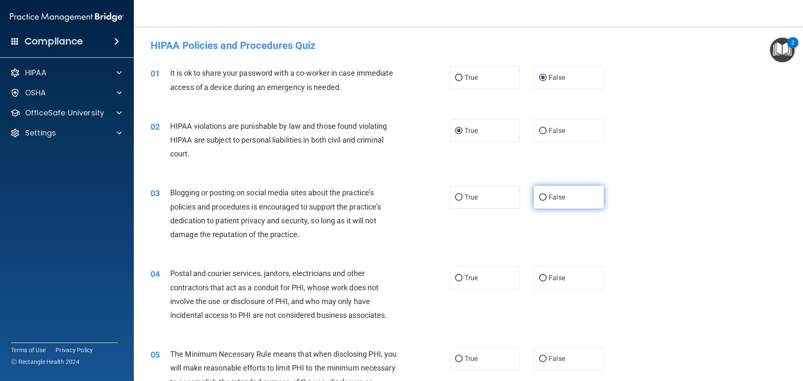
radio input "true"
click at [455, 277] on input "True" at bounding box center [459, 278] width 8 height 6
radio input "true"
click at [456, 359] on input "True" at bounding box center [459, 359] width 8 height 6
radio input "true"
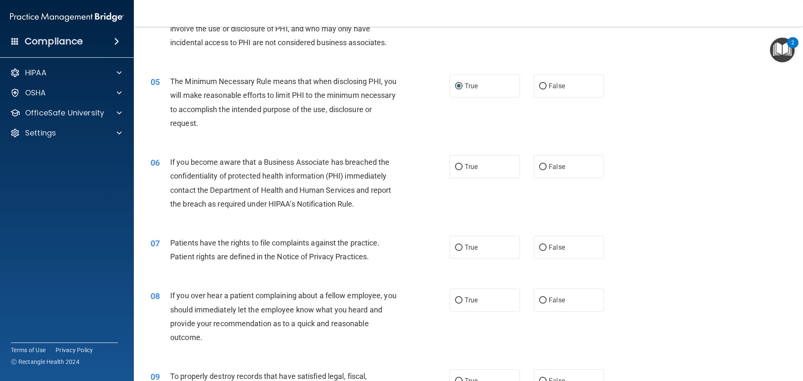
scroll to position [293, 0]
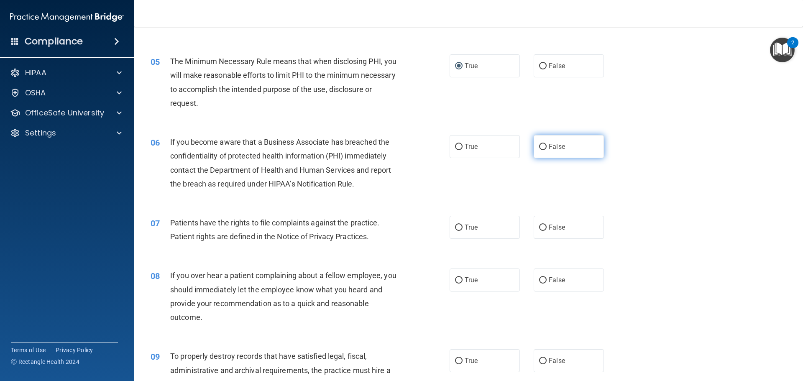
click at [539, 144] on input "False" at bounding box center [543, 147] width 8 height 6
radio input "true"
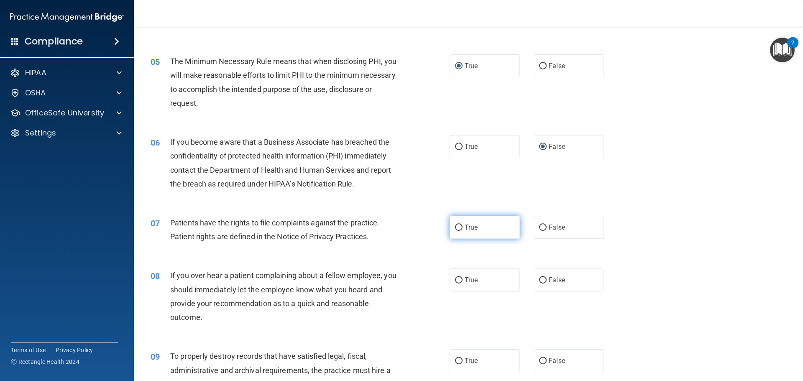
click at [456, 230] on input "True" at bounding box center [459, 228] width 8 height 6
radio input "true"
drag, startPoint x: 538, startPoint y: 278, endPoint x: 542, endPoint y: 321, distance: 42.8
click at [539, 280] on input "False" at bounding box center [543, 280] width 8 height 6
radio input "true"
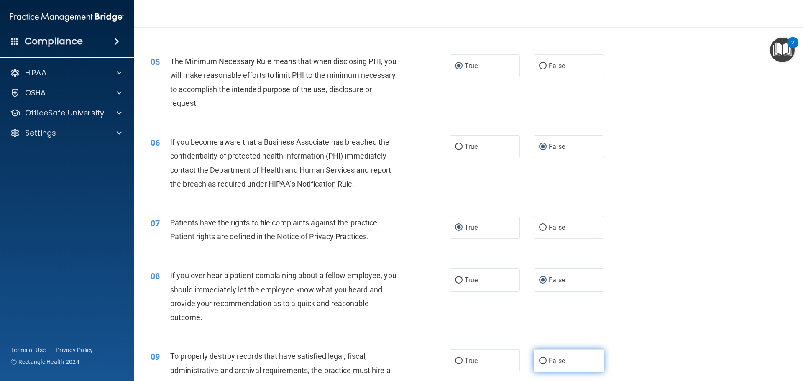
click at [539, 359] on input "False" at bounding box center [543, 361] width 8 height 6
radio input "true"
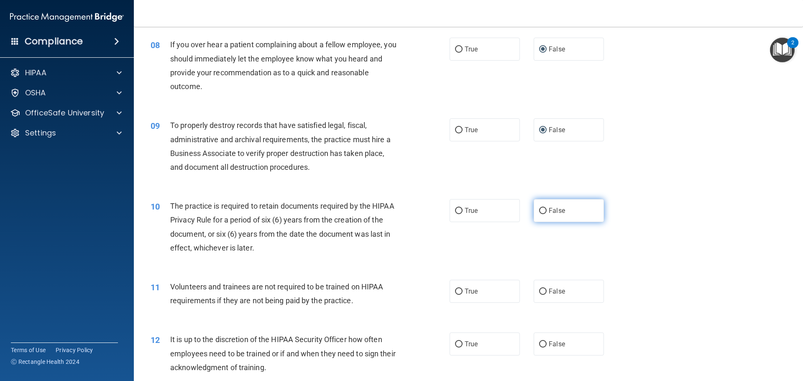
scroll to position [544, 0]
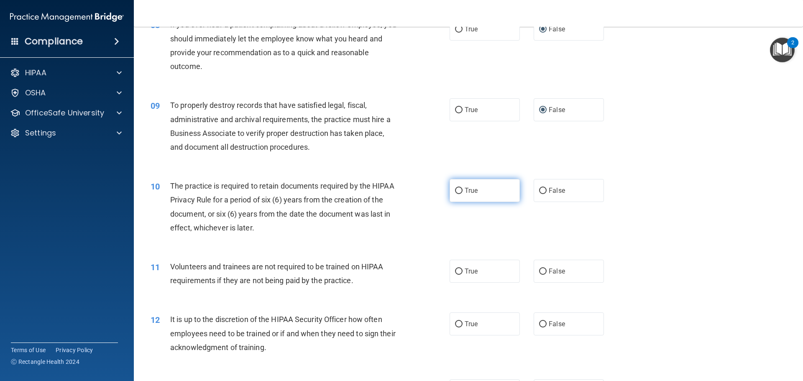
click at [456, 190] on input "True" at bounding box center [459, 191] width 8 height 6
radio input "true"
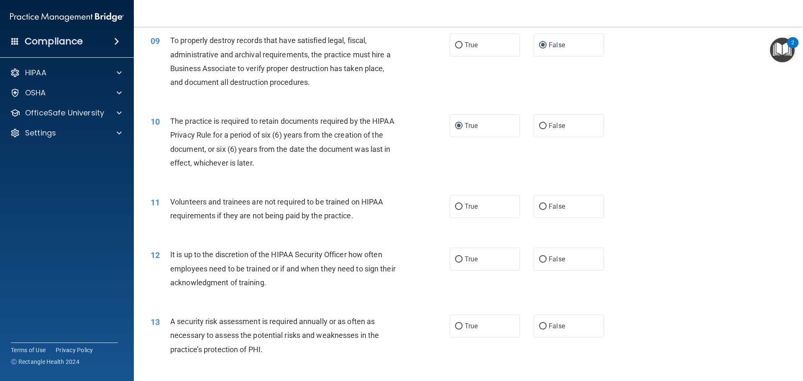
scroll to position [669, 0]
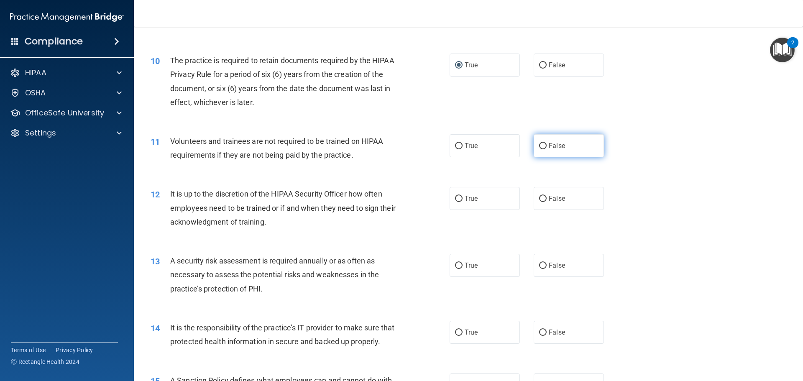
click at [540, 148] on input "False" at bounding box center [543, 146] width 8 height 6
radio input "true"
drag, startPoint x: 539, startPoint y: 197, endPoint x: 497, endPoint y: 246, distance: 64.7
click at [539, 197] on input "False" at bounding box center [543, 199] width 8 height 6
radio input "true"
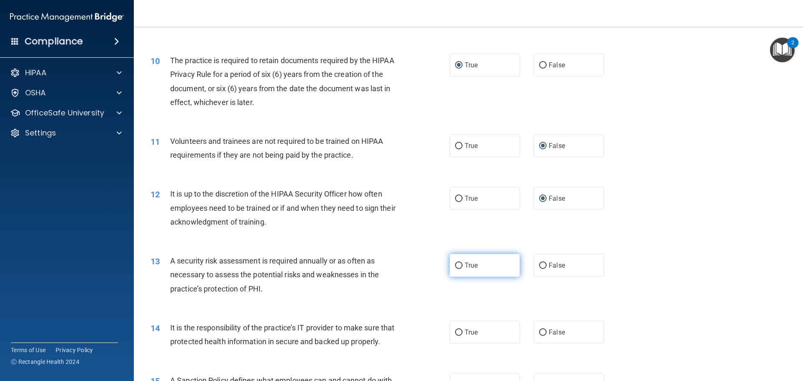
click at [455, 265] on input "True" at bounding box center [459, 266] width 8 height 6
radio input "true"
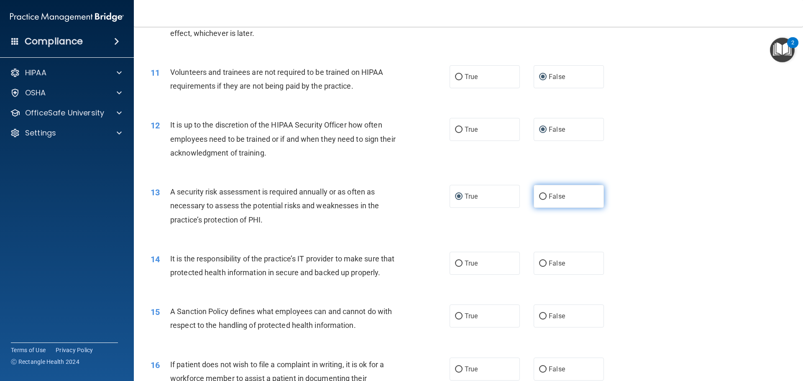
scroll to position [753, 0]
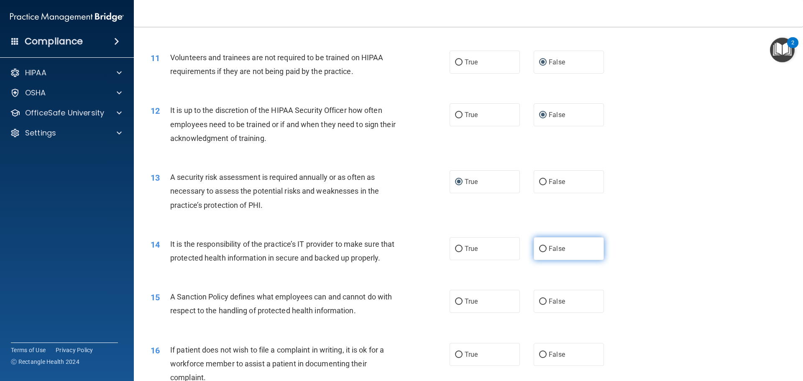
click at [539, 251] on input "False" at bounding box center [543, 249] width 8 height 6
radio input "true"
click at [541, 305] on input "False" at bounding box center [543, 302] width 8 height 6
radio input "true"
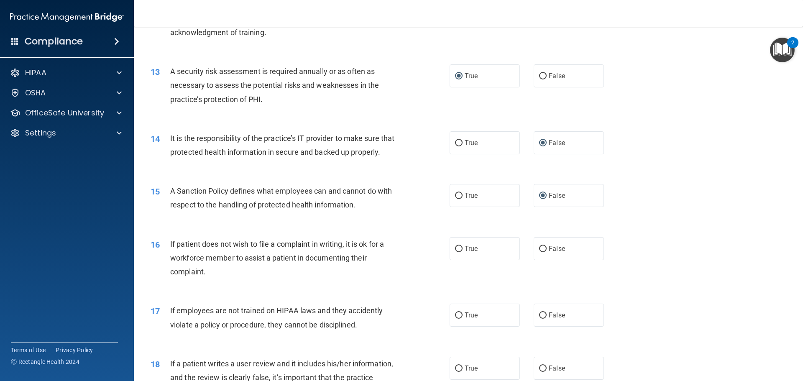
scroll to position [879, 0]
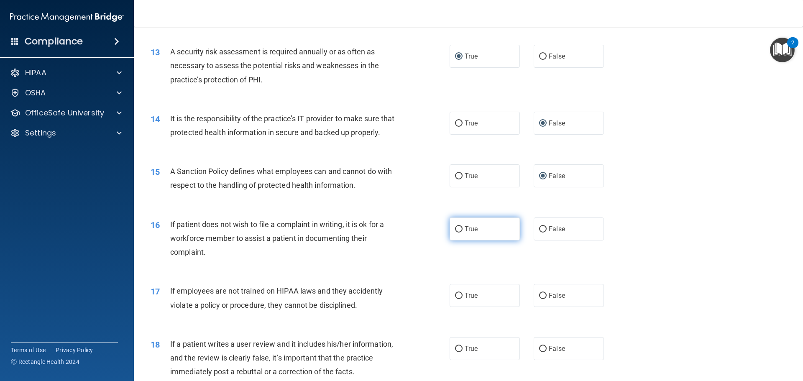
click at [459, 233] on input "True" at bounding box center [459, 229] width 8 height 6
radio input "true"
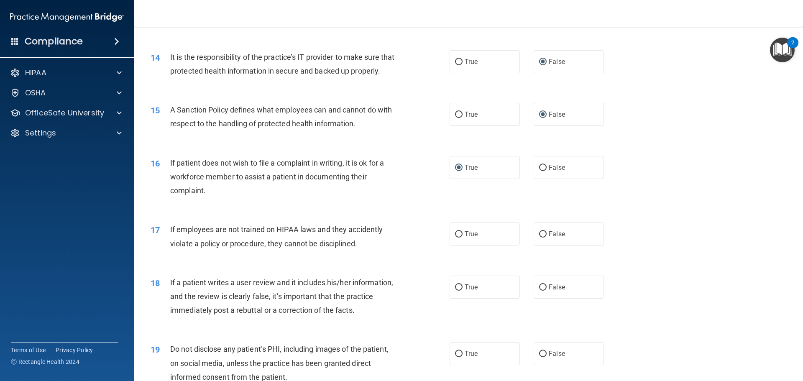
scroll to position [921, 0]
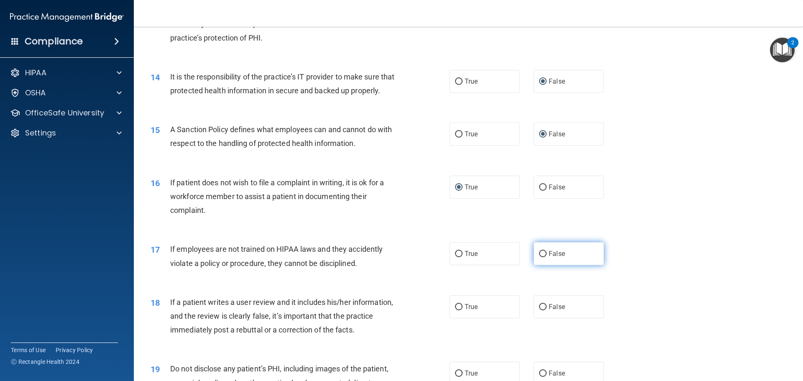
click at [540, 257] on input "False" at bounding box center [543, 254] width 8 height 6
radio input "true"
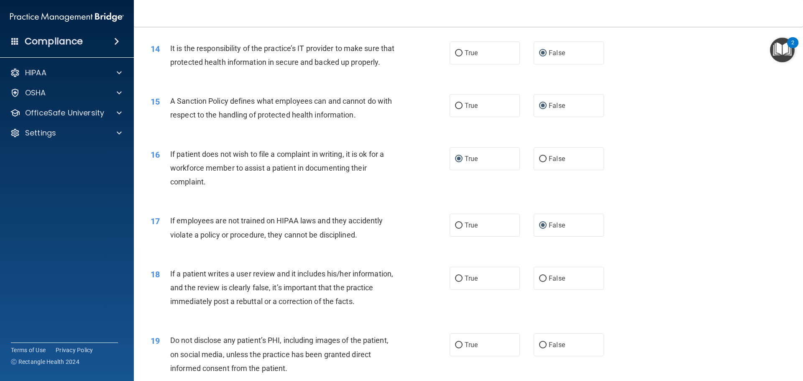
scroll to position [1004, 0]
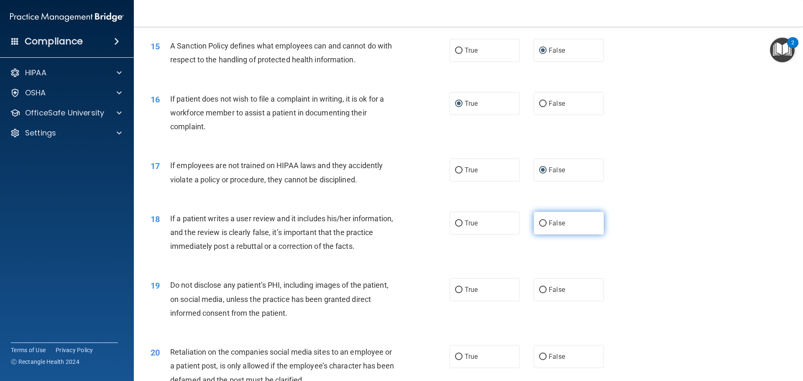
click at [539, 227] on input "False" at bounding box center [543, 224] width 8 height 6
radio input "true"
click at [457, 293] on input "True" at bounding box center [459, 290] width 8 height 6
radio input "true"
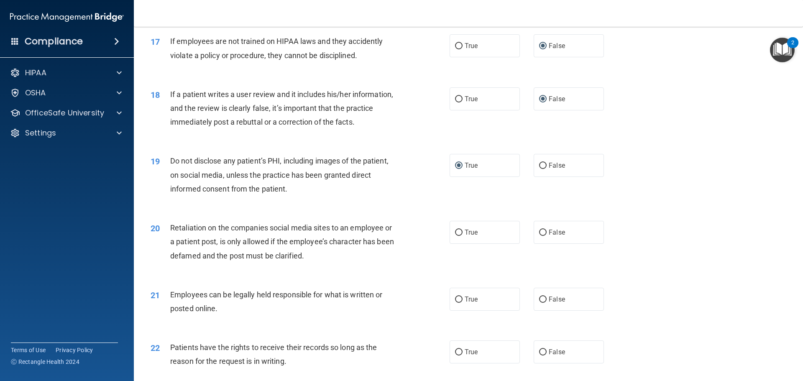
scroll to position [1130, 0]
click at [539, 235] on input "False" at bounding box center [543, 231] width 8 height 6
radio input "true"
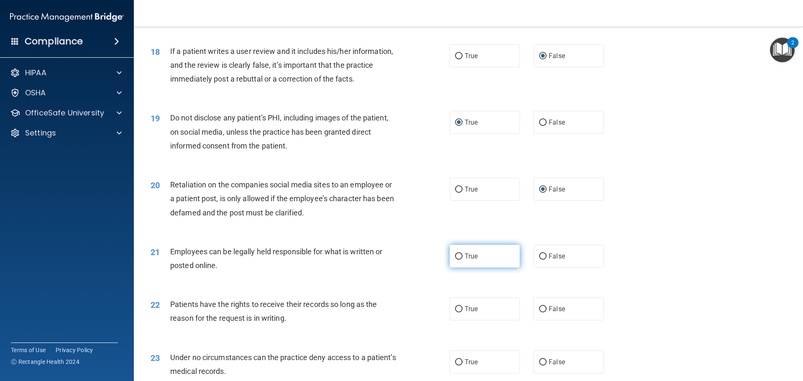
click at [457, 260] on input "True" at bounding box center [459, 257] width 8 height 6
radio input "true"
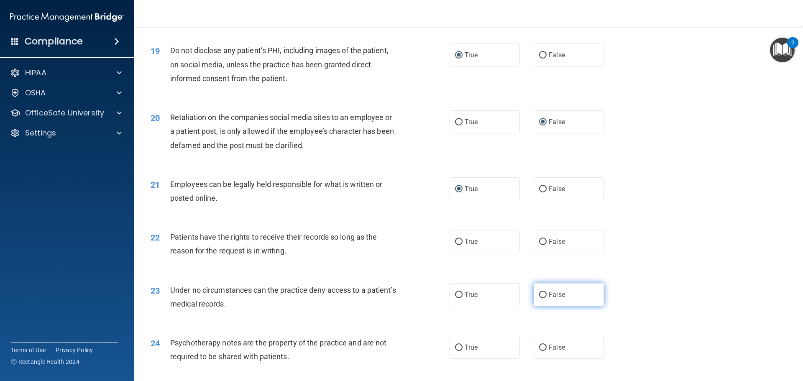
scroll to position [1255, 0]
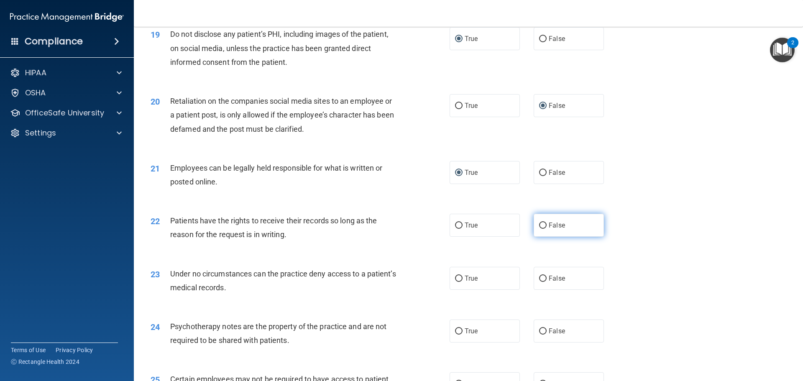
click at [539, 229] on input "False" at bounding box center [543, 226] width 8 height 6
radio input "true"
click at [456, 282] on input "True" at bounding box center [459, 279] width 8 height 6
radio input "true"
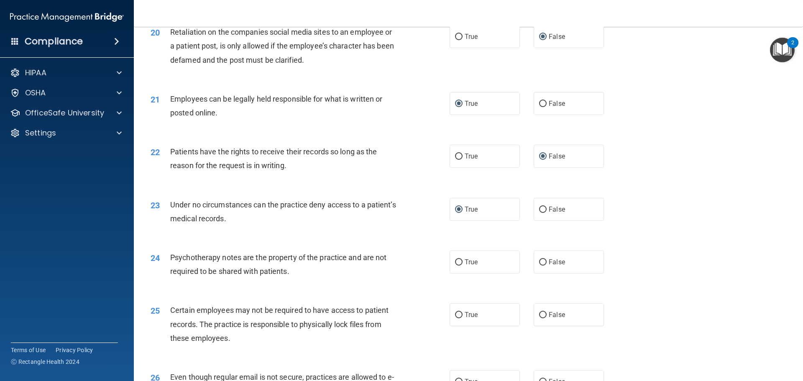
scroll to position [1339, 0]
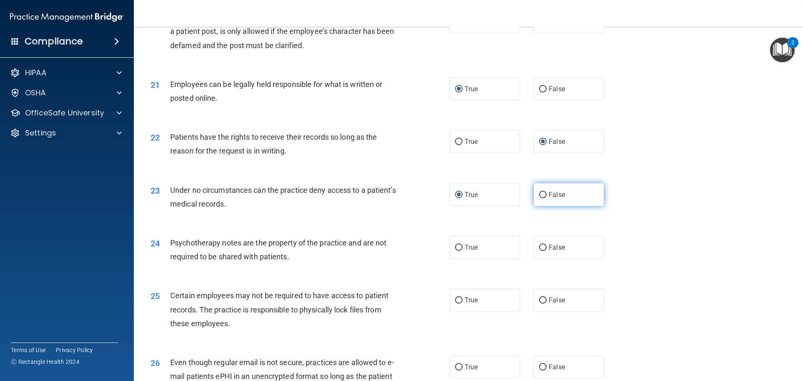
click at [540, 198] on input "False" at bounding box center [543, 195] width 8 height 6
radio input "true"
radio input "false"
click at [456, 251] on input "True" at bounding box center [459, 248] width 8 height 6
radio input "true"
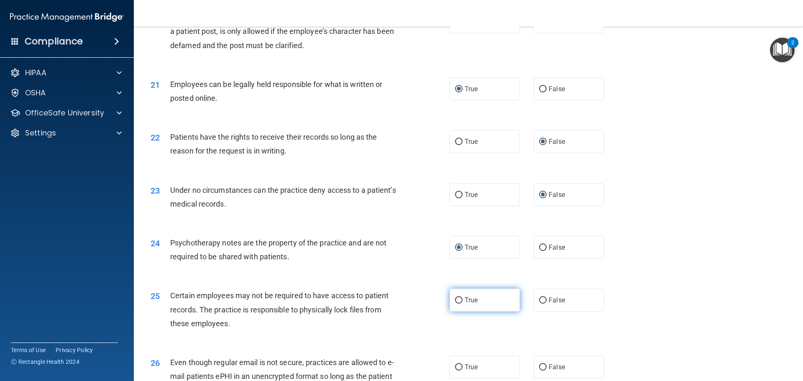
click at [456, 304] on input "True" at bounding box center [459, 300] width 8 height 6
radio input "true"
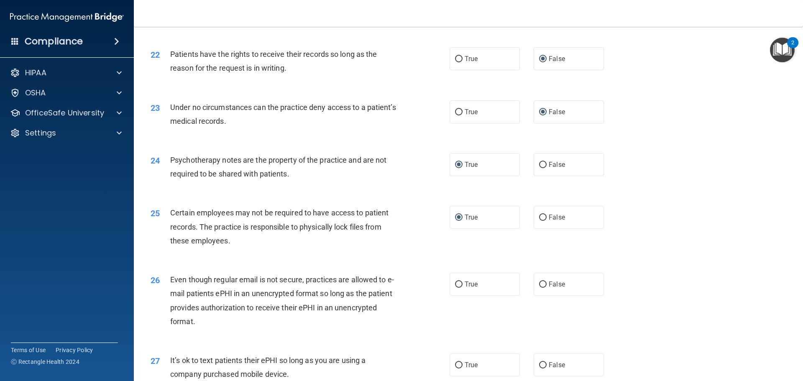
scroll to position [1423, 0]
click at [451, 295] on label "True" at bounding box center [485, 283] width 70 height 23
click at [455, 287] on input "True" at bounding box center [459, 284] width 8 height 6
radio input "true"
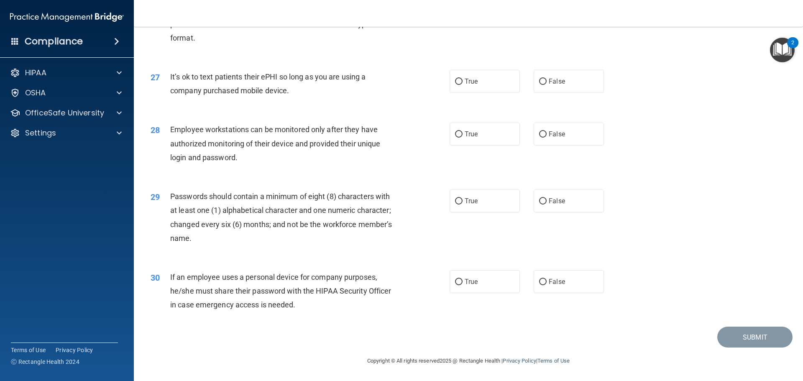
scroll to position [1674, 0]
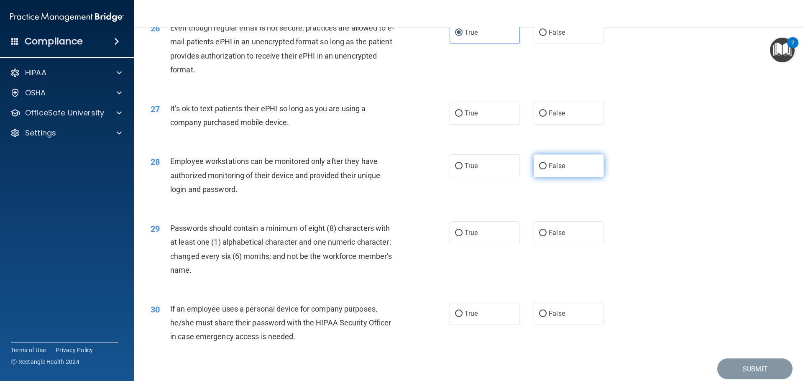
click at [540, 169] on input "False" at bounding box center [543, 166] width 8 height 6
radio input "true"
click at [542, 117] on input "False" at bounding box center [543, 113] width 8 height 6
radio input "true"
click at [459, 236] on input "True" at bounding box center [459, 233] width 8 height 6
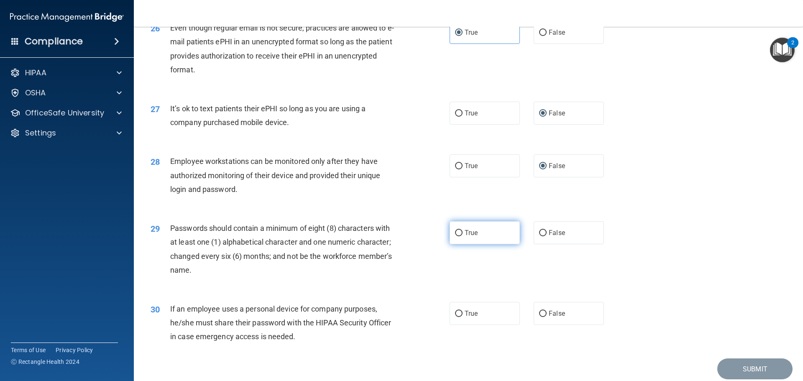
radio input "true"
click at [539, 317] on input "False" at bounding box center [543, 314] width 8 height 6
radio input "true"
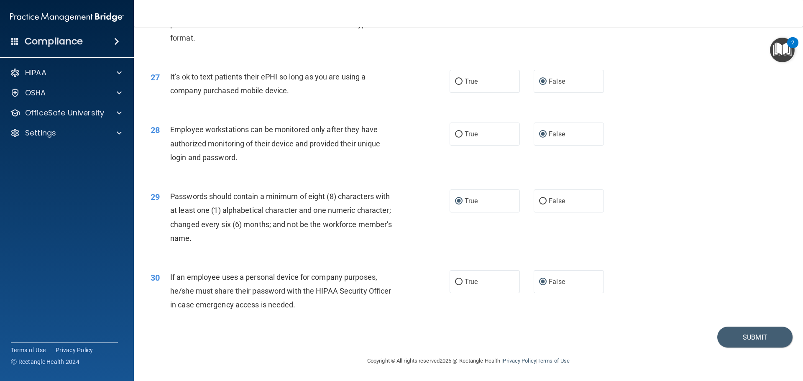
scroll to position [1719, 0]
click at [727, 339] on button "Submit" at bounding box center [755, 337] width 75 height 21
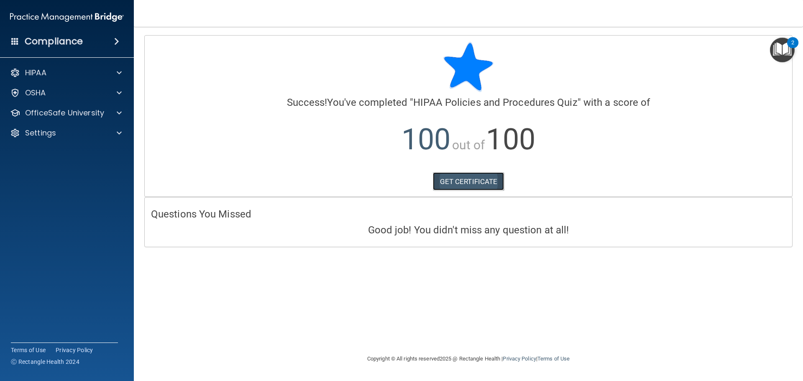
click at [485, 185] on link "GET CERTIFICATE" at bounding box center [469, 181] width 72 height 18
click at [80, 116] on p "OfficeSafe University" at bounding box center [64, 113] width 79 height 10
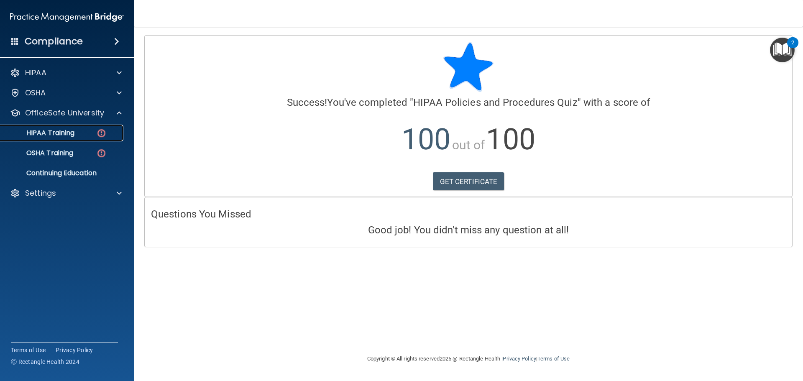
click at [99, 133] on img at bounding box center [101, 133] width 10 height 10
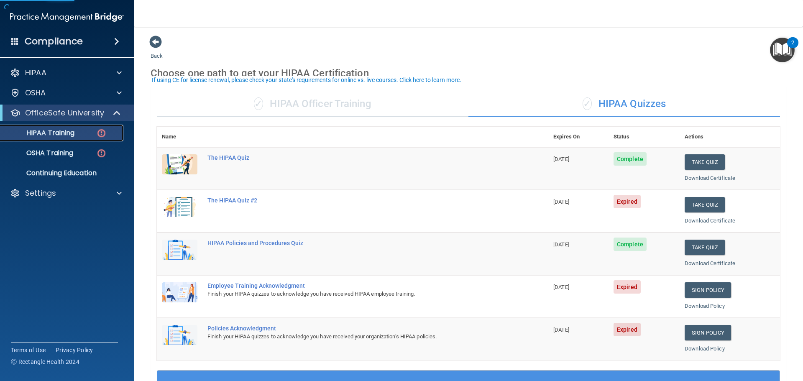
scroll to position [42, 0]
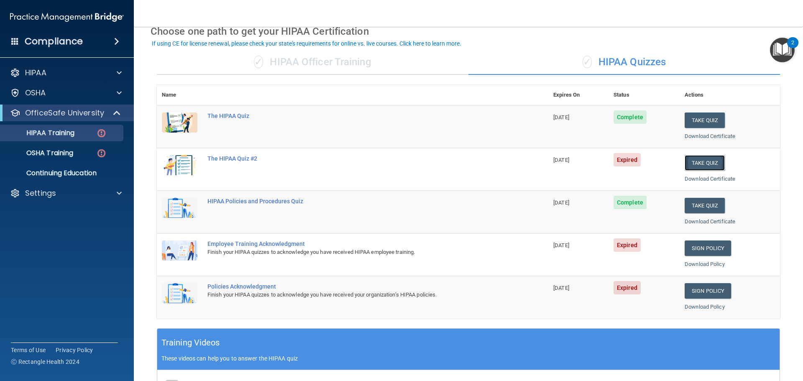
click at [703, 164] on button "Take Quiz" at bounding box center [705, 162] width 40 height 15
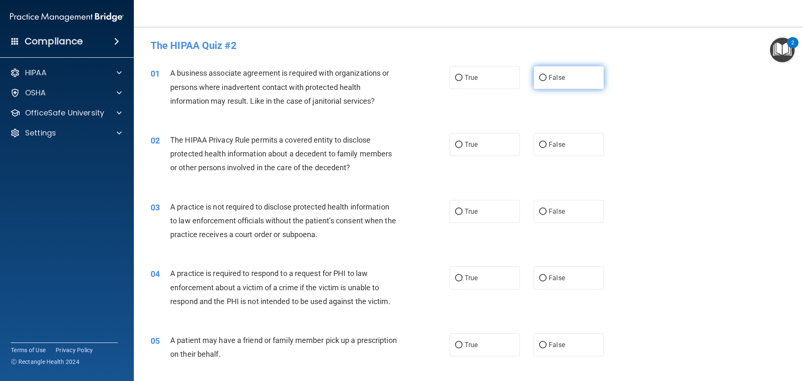
click at [543, 79] on label "False" at bounding box center [569, 77] width 70 height 23
click at [543, 79] on input "False" at bounding box center [543, 78] width 8 height 6
radio input "true"
click at [455, 144] on input "True" at bounding box center [459, 145] width 8 height 6
radio input "true"
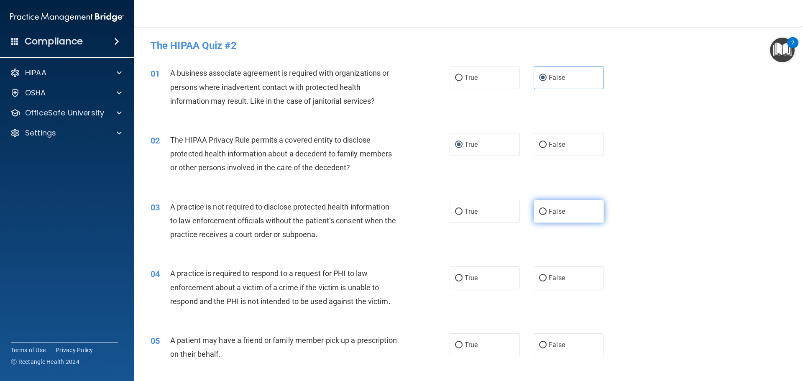
click at [540, 211] on input "False" at bounding box center [543, 212] width 8 height 6
radio input "true"
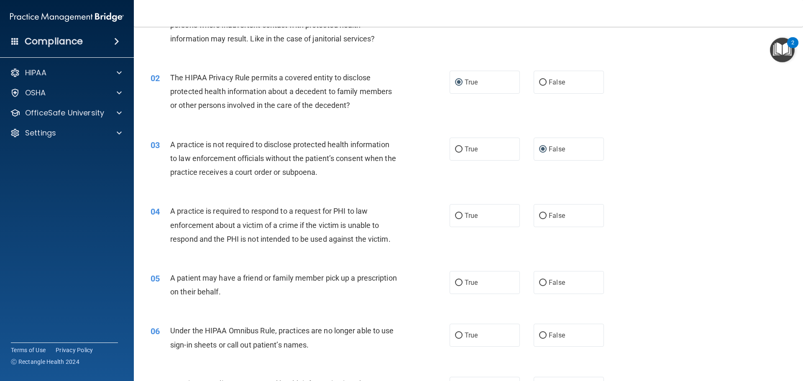
scroll to position [84, 0]
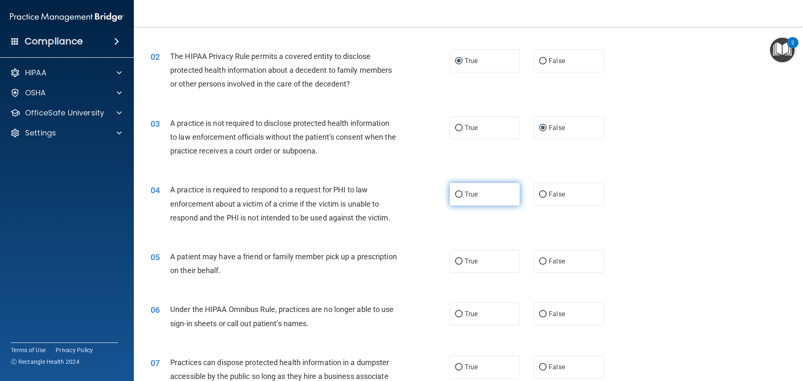
click at [456, 195] on input "True" at bounding box center [459, 195] width 8 height 6
radio input "true"
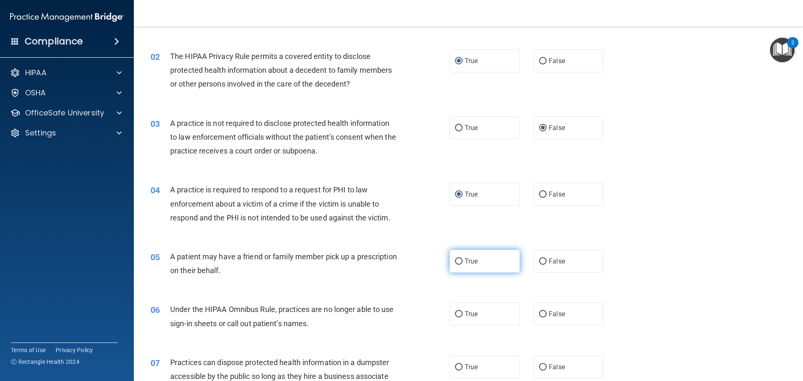
drag, startPoint x: 458, startPoint y: 262, endPoint x: 478, endPoint y: 268, distance: 21.0
click at [459, 262] on input "True" at bounding box center [459, 262] width 8 height 6
radio input "true"
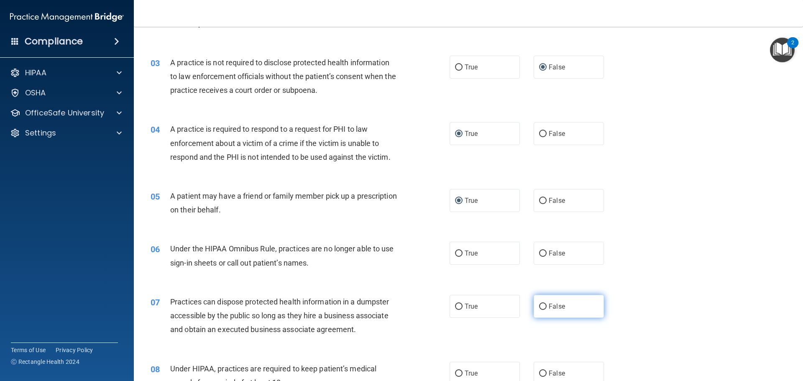
scroll to position [209, 0]
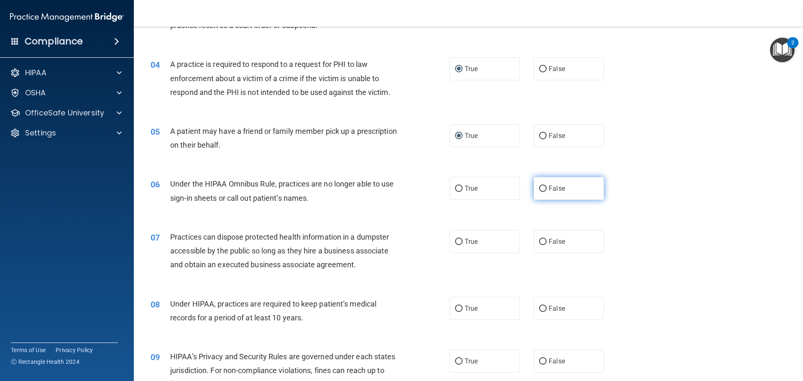
click at [540, 190] on input "False" at bounding box center [543, 189] width 8 height 6
radio input "true"
click at [542, 242] on input "False" at bounding box center [543, 242] width 8 height 6
radio input "true"
drag, startPoint x: 540, startPoint y: 310, endPoint x: 567, endPoint y: 346, distance: 44.8
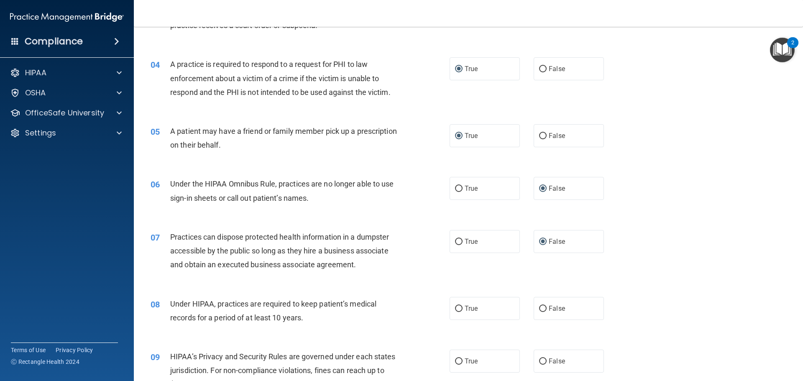
click at [541, 310] on input "False" at bounding box center [543, 309] width 8 height 6
radio input "true"
click at [541, 359] on input "False" at bounding box center [543, 362] width 8 height 6
radio input "true"
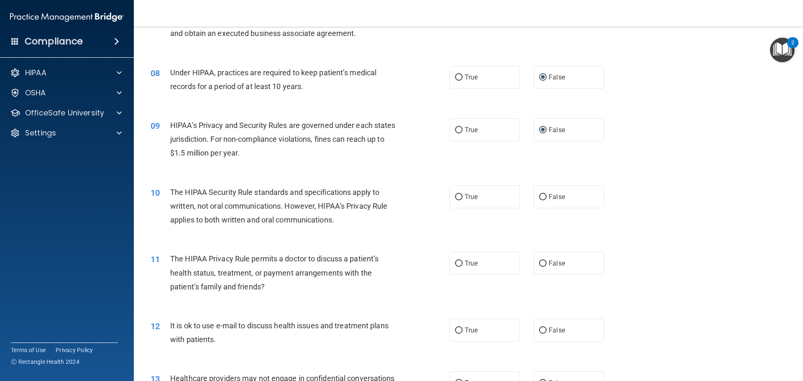
scroll to position [460, 0]
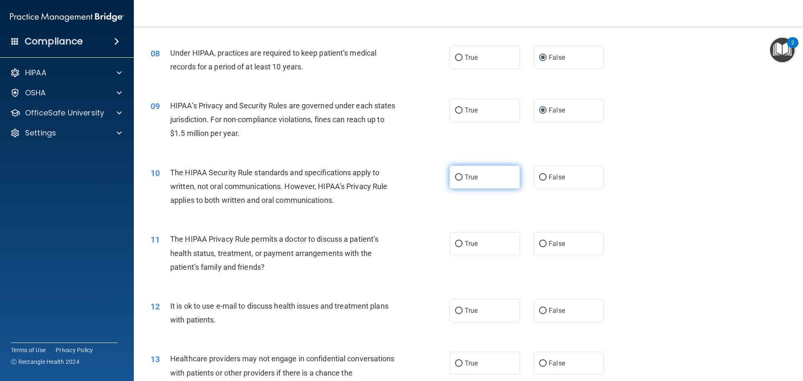
click at [456, 176] on input "True" at bounding box center [459, 177] width 8 height 6
radio input "true"
drag, startPoint x: 456, startPoint y: 243, endPoint x: 462, endPoint y: 284, distance: 40.9
click at [456, 245] on input "True" at bounding box center [459, 244] width 8 height 6
radio input "true"
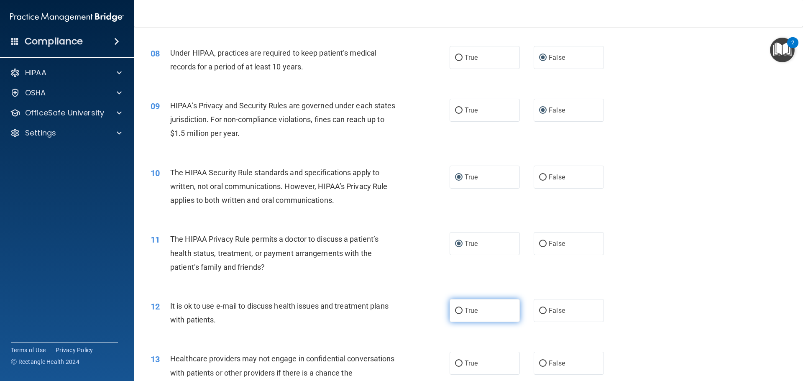
drag, startPoint x: 457, startPoint y: 309, endPoint x: 513, endPoint y: 303, distance: 56.7
click at [458, 309] on input "True" at bounding box center [459, 311] width 8 height 6
radio input "true"
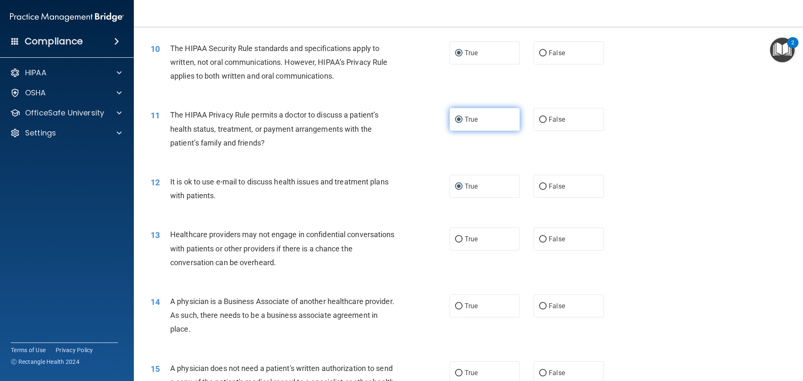
scroll to position [586, 0]
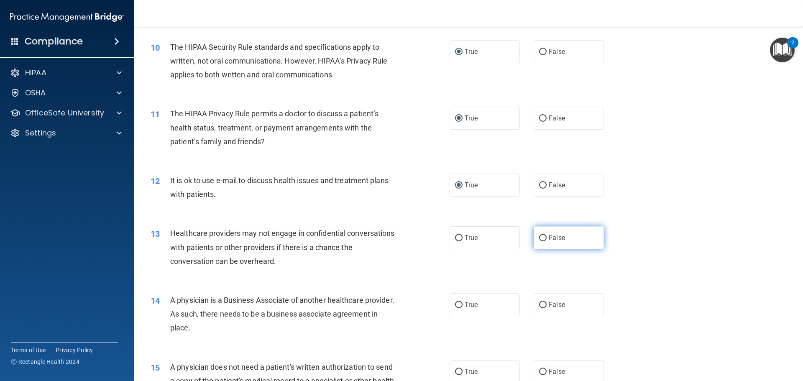
click at [541, 235] on input "False" at bounding box center [543, 238] width 8 height 6
radio input "true"
click at [539, 302] on input "False" at bounding box center [543, 305] width 8 height 6
radio input "true"
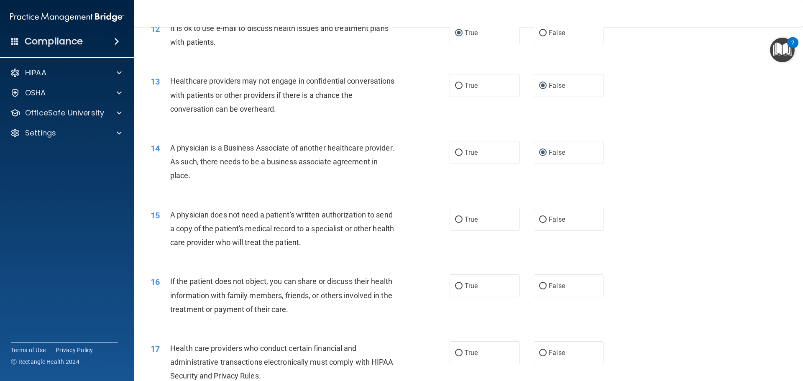
scroll to position [753, 0]
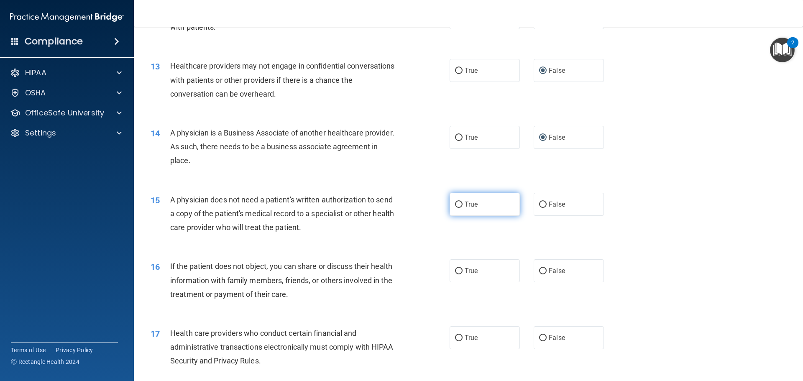
click at [456, 205] on input "True" at bounding box center [459, 205] width 8 height 6
radio input "true"
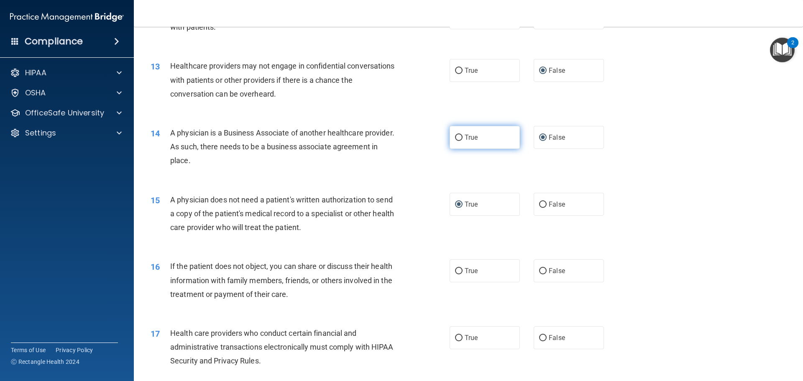
click at [458, 135] on input "True" at bounding box center [459, 138] width 8 height 6
radio input "true"
radio input "false"
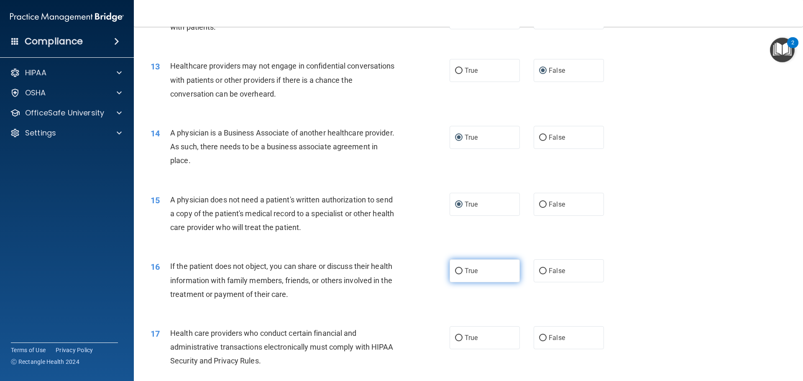
click at [455, 274] on input "True" at bounding box center [459, 271] width 8 height 6
radio input "true"
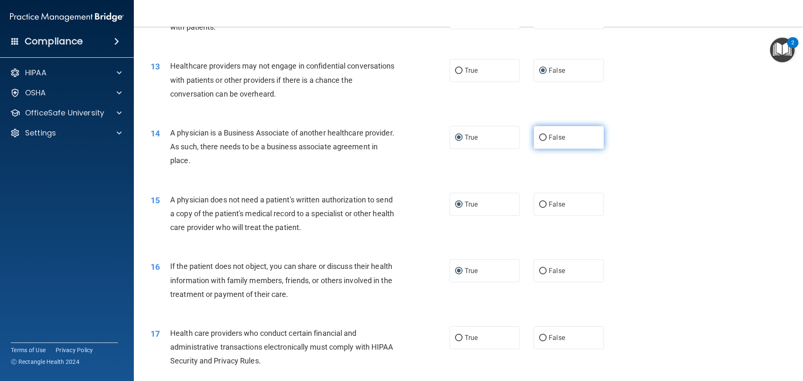
click at [541, 135] on input "False" at bounding box center [543, 138] width 8 height 6
radio input "true"
radio input "false"
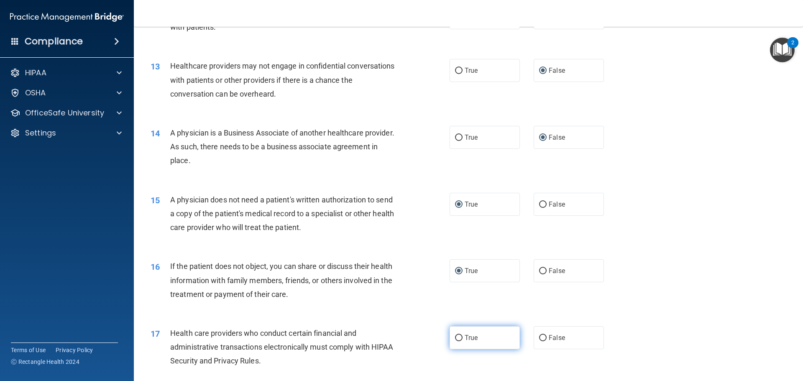
click at [456, 338] on input "True" at bounding box center [459, 338] width 8 height 6
radio input "true"
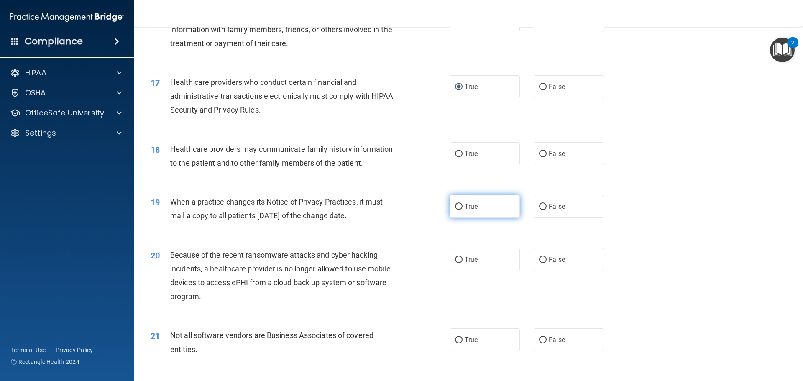
scroll to position [1046, 0]
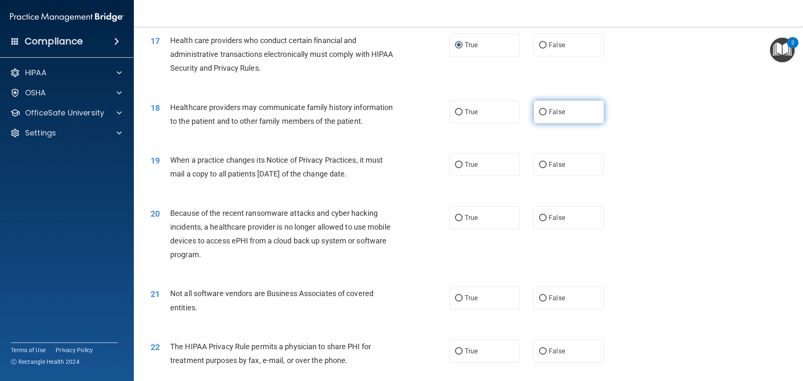
click at [539, 111] on input "False" at bounding box center [543, 112] width 8 height 6
radio input "true"
click at [539, 163] on input "False" at bounding box center [543, 165] width 8 height 6
radio input "true"
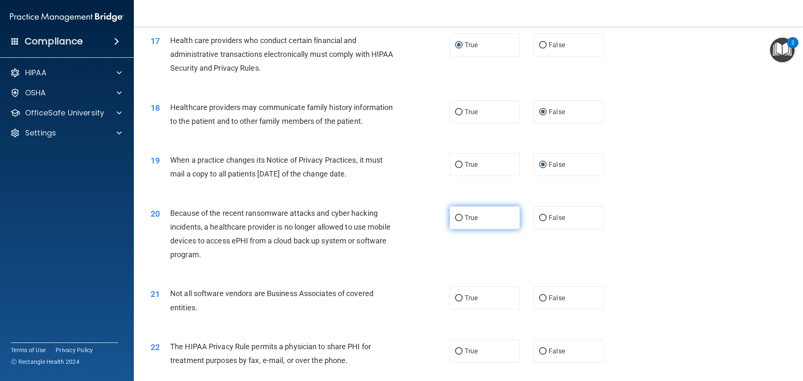
click at [455, 215] on input "True" at bounding box center [459, 218] width 8 height 6
radio input "true"
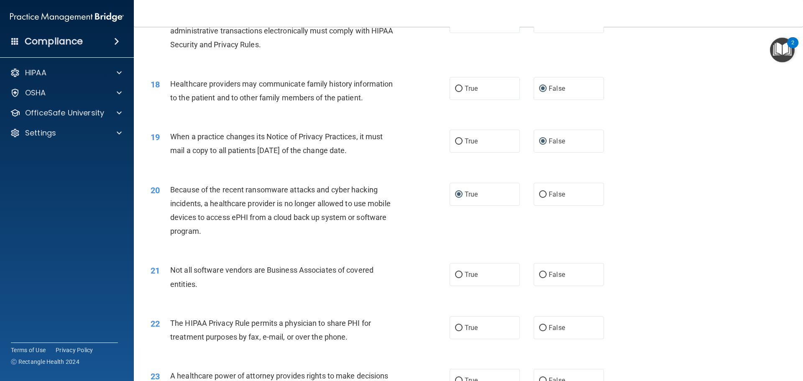
scroll to position [1088, 0]
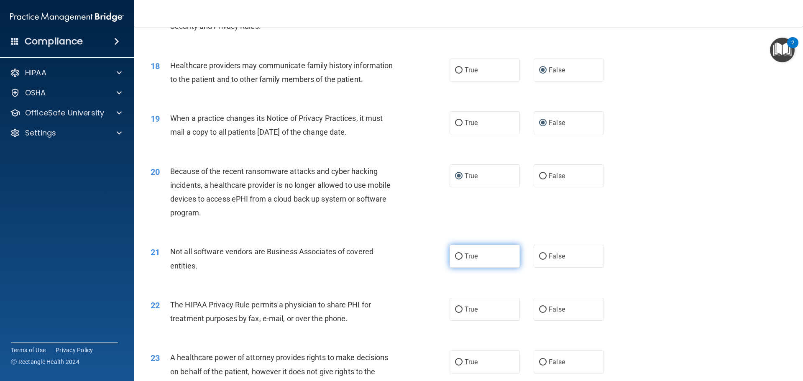
click at [456, 254] on input "True" at bounding box center [459, 257] width 8 height 6
radio input "true"
click at [457, 311] on input "True" at bounding box center [459, 310] width 8 height 6
radio input "true"
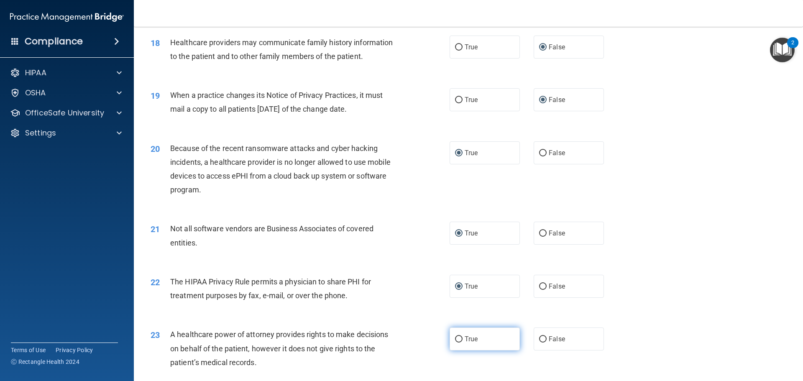
scroll to position [1130, 0]
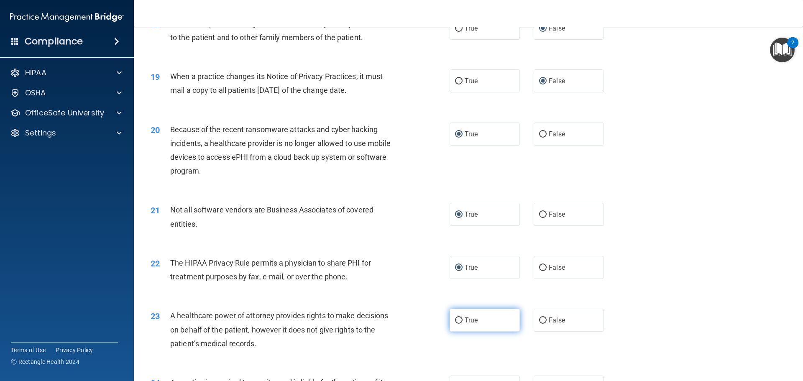
click at [457, 322] on input "True" at bounding box center [459, 321] width 8 height 6
radio input "true"
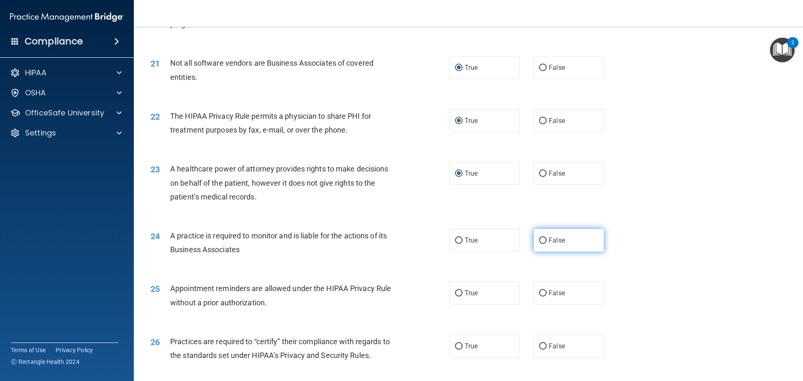
scroll to position [1297, 0]
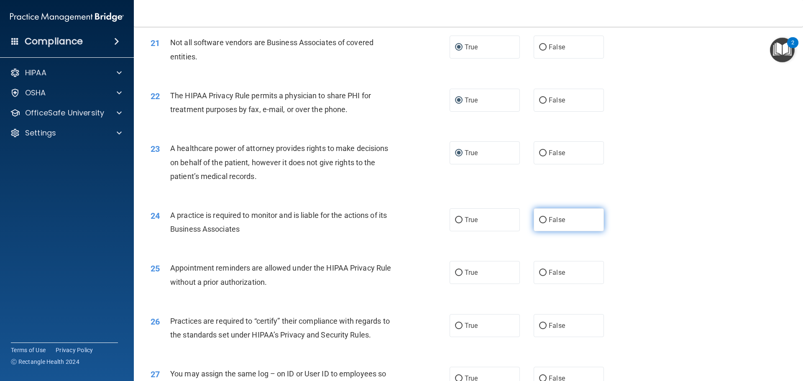
drag, startPoint x: 542, startPoint y: 218, endPoint x: 546, endPoint y: 224, distance: 7.0
click at [542, 219] on input "False" at bounding box center [543, 220] width 8 height 6
radio input "true"
click at [456, 272] on input "True" at bounding box center [459, 273] width 8 height 6
radio input "true"
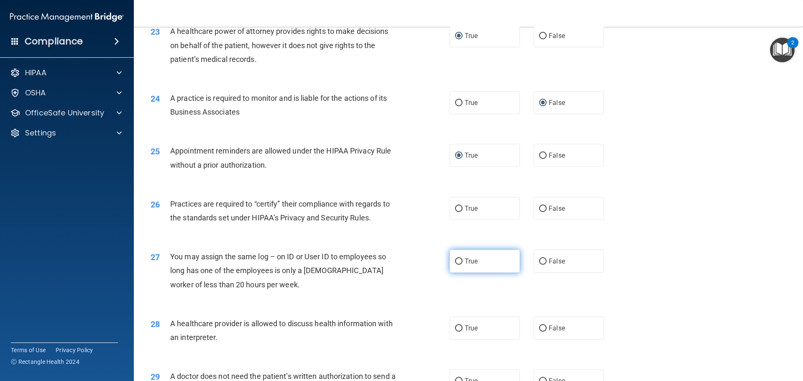
scroll to position [1423, 0]
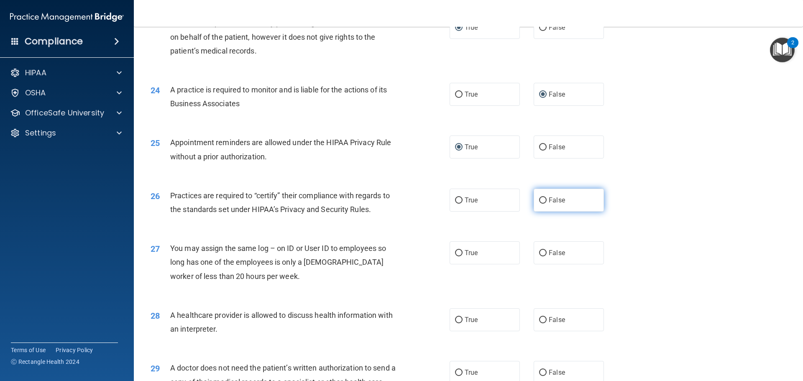
click at [540, 200] on input "False" at bounding box center [543, 200] width 8 height 6
radio input "true"
click at [539, 252] on input "False" at bounding box center [543, 253] width 8 height 6
radio input "true"
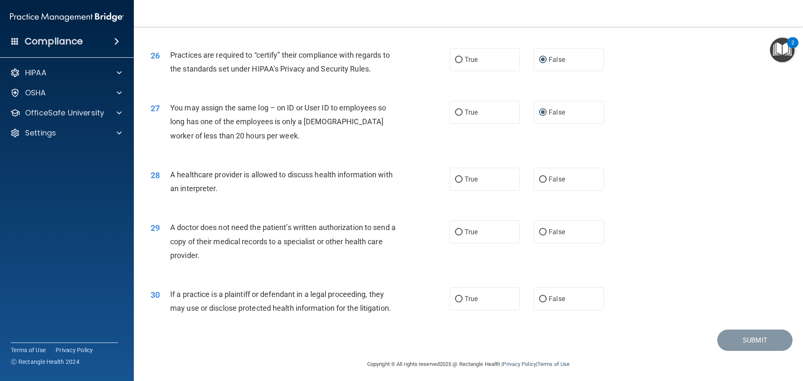
scroll to position [1567, 0]
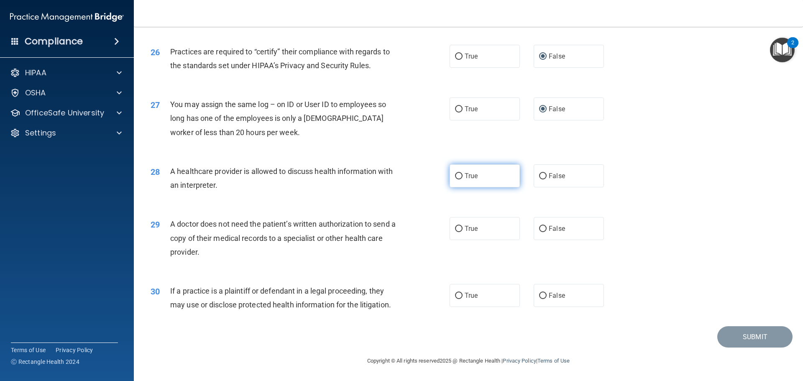
click at [456, 174] on input "True" at bounding box center [459, 176] width 8 height 6
radio input "true"
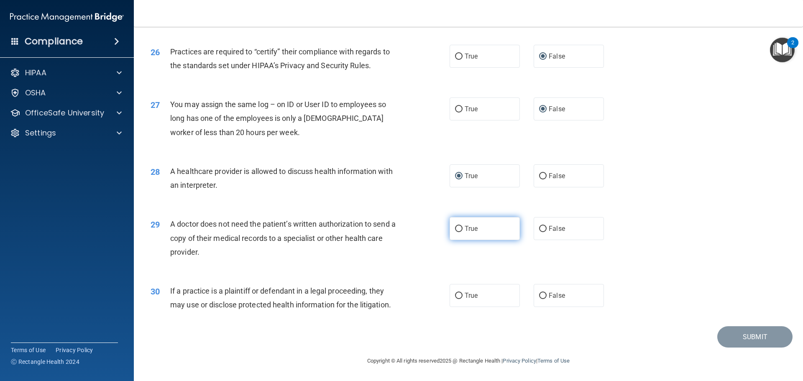
click at [452, 233] on label "True" at bounding box center [485, 228] width 70 height 23
click at [455, 232] on input "True" at bounding box center [459, 229] width 8 height 6
radio input "true"
click at [455, 295] on input "True" at bounding box center [459, 296] width 8 height 6
radio input "true"
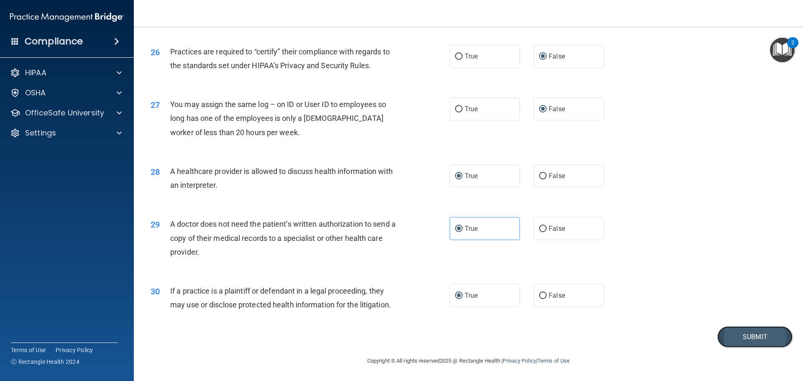
click at [731, 336] on button "Submit" at bounding box center [755, 336] width 75 height 21
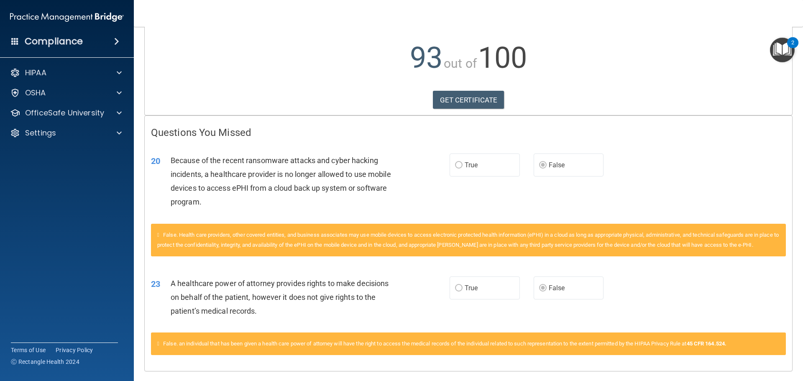
scroll to position [105, 0]
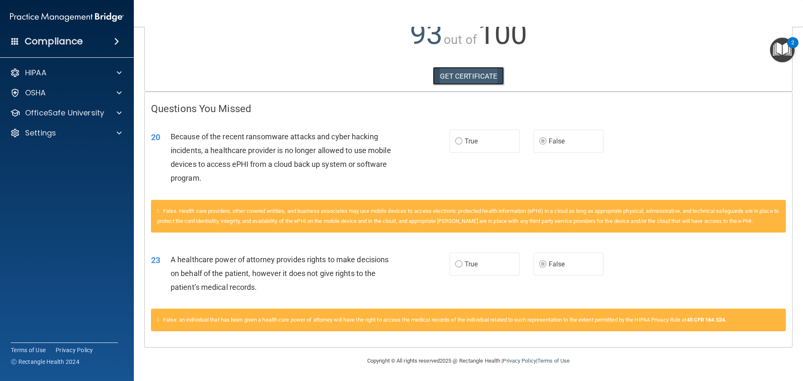
click at [468, 73] on link "GET CERTIFICATE" at bounding box center [469, 76] width 72 height 18
click at [116, 77] on div at bounding box center [118, 73] width 21 height 10
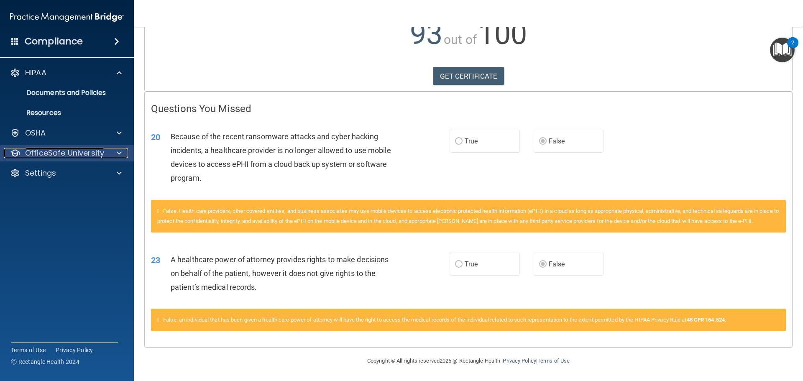
click at [75, 150] on p "OfficeSafe University" at bounding box center [64, 153] width 79 height 10
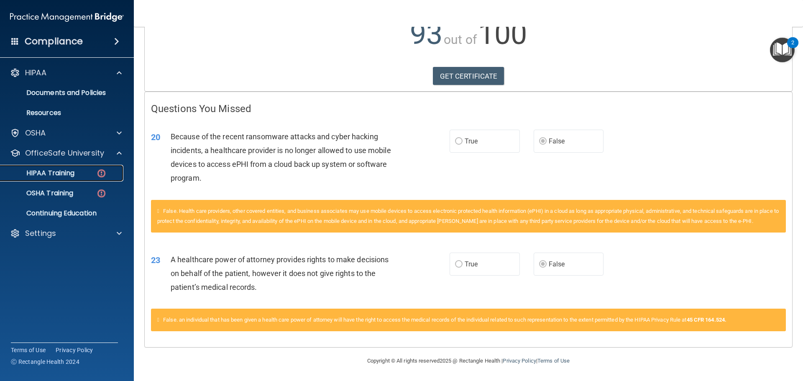
drag, startPoint x: 93, startPoint y: 173, endPoint x: 100, endPoint y: 178, distance: 8.7
click at [93, 174] on div "HIPAA Training" at bounding box center [62, 173] width 114 height 8
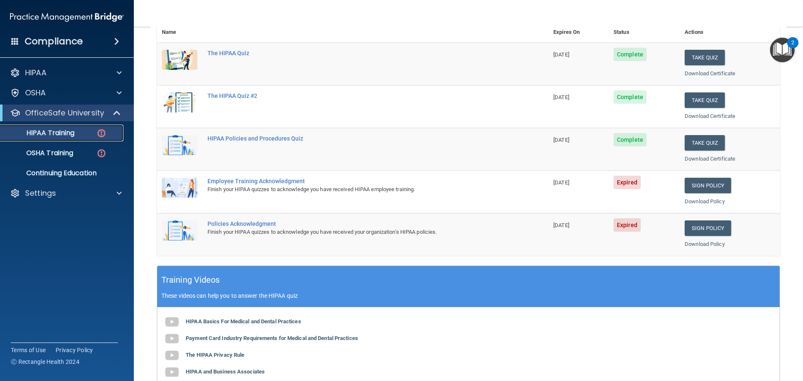
scroll to position [123, 0]
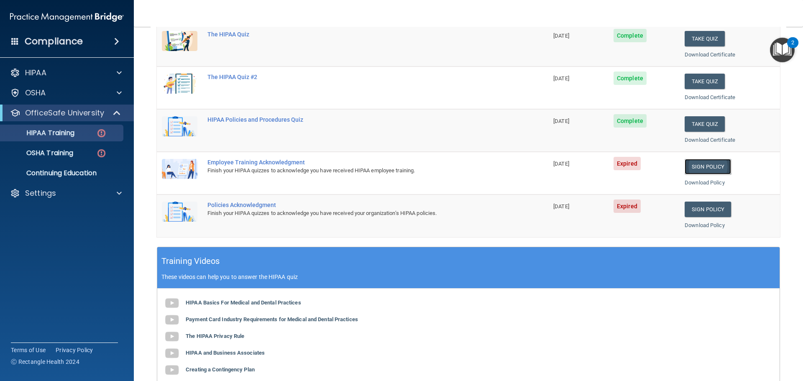
click at [699, 169] on link "Sign Policy" at bounding box center [708, 166] width 46 height 15
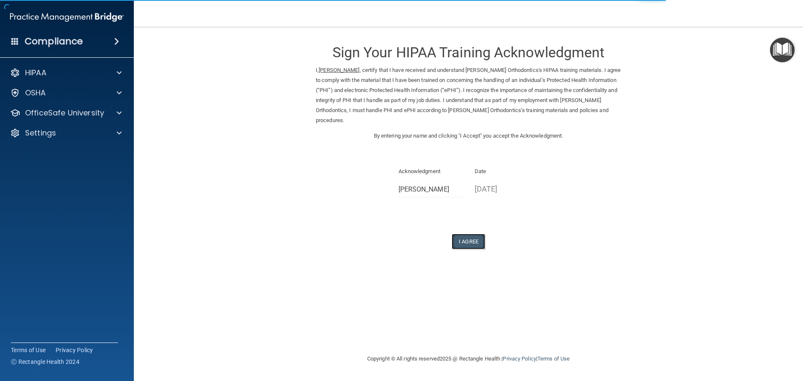
click at [462, 239] on button "I Agree" at bounding box center [468, 241] width 33 height 15
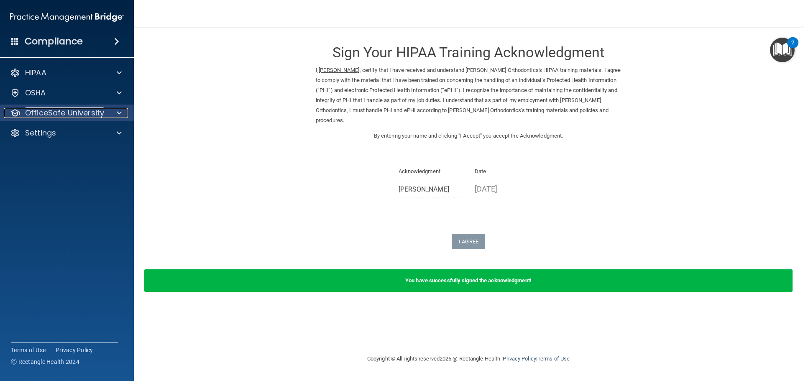
click at [93, 113] on p "OfficeSafe University" at bounding box center [64, 113] width 79 height 10
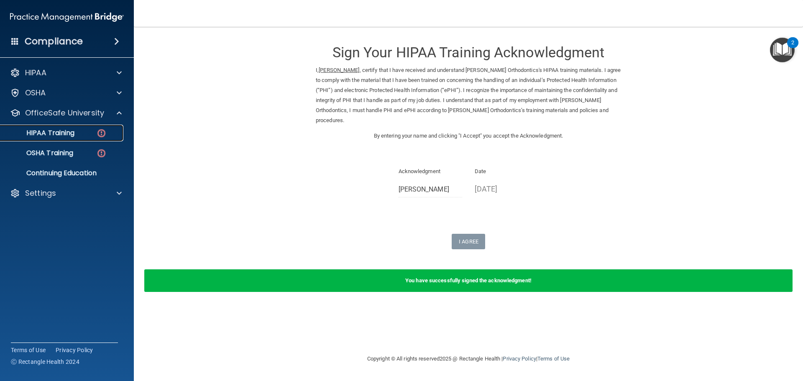
click at [89, 137] on div "HIPAA Training" at bounding box center [62, 133] width 114 height 8
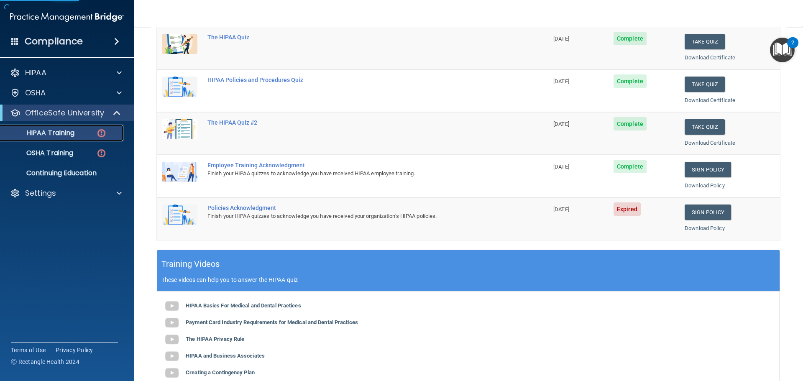
scroll to position [167, 0]
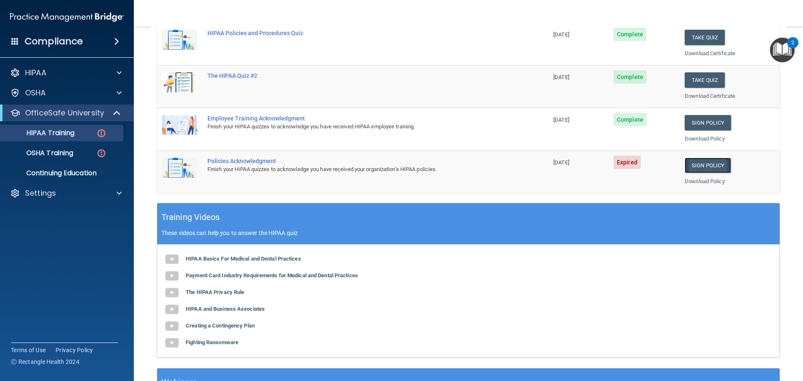
click at [687, 160] on link "Sign Policy" at bounding box center [708, 165] width 46 height 15
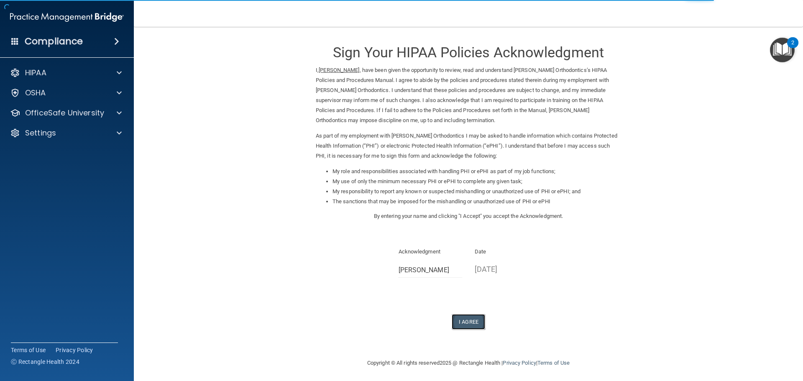
click at [460, 321] on button "I Agree" at bounding box center [468, 321] width 33 height 15
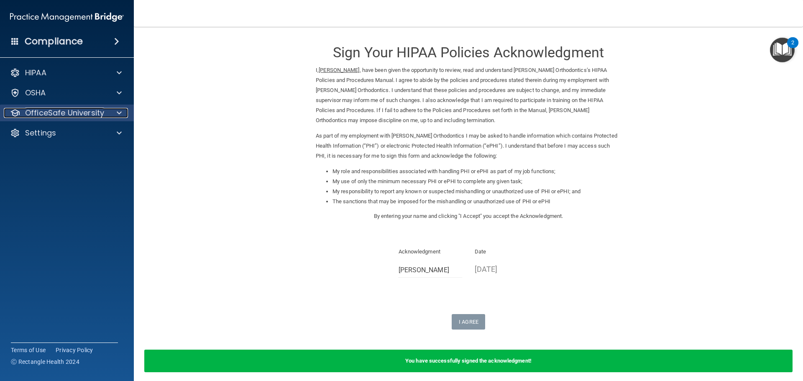
click at [105, 111] on div "OfficeSafe University" at bounding box center [56, 113] width 104 height 10
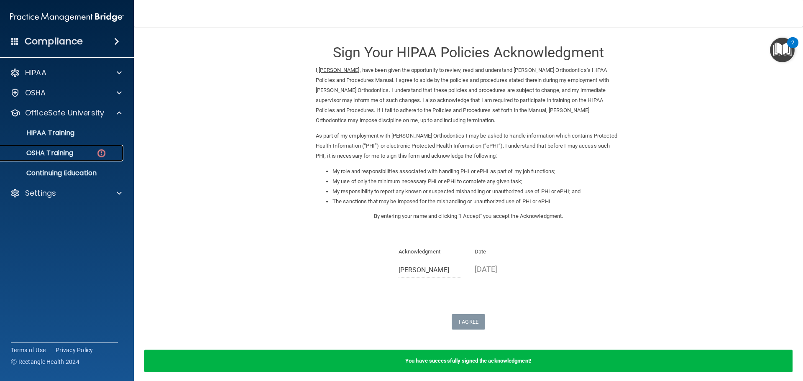
click at [58, 151] on p "OSHA Training" at bounding box center [39, 153] width 68 height 8
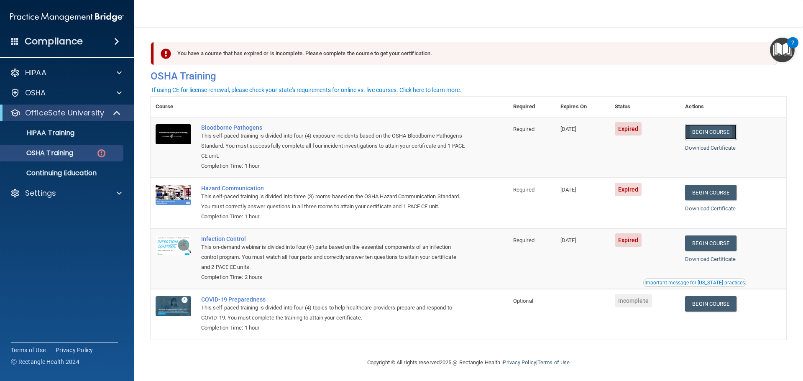
click at [718, 133] on link "Begin Course" at bounding box center [710, 131] width 51 height 15
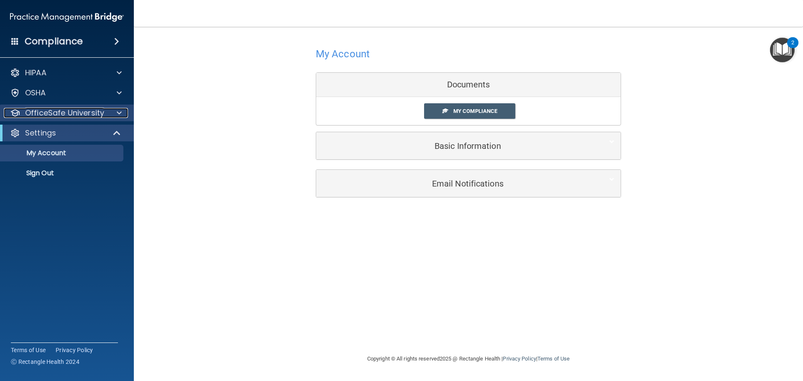
click at [63, 109] on p "OfficeSafe University" at bounding box center [64, 113] width 79 height 10
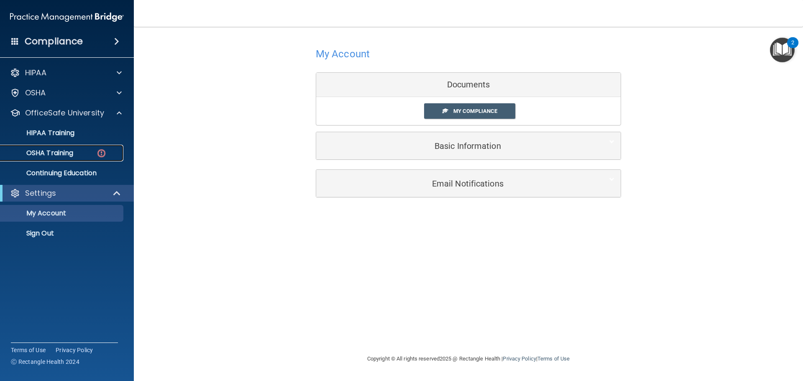
click at [71, 152] on p "OSHA Training" at bounding box center [39, 153] width 68 height 8
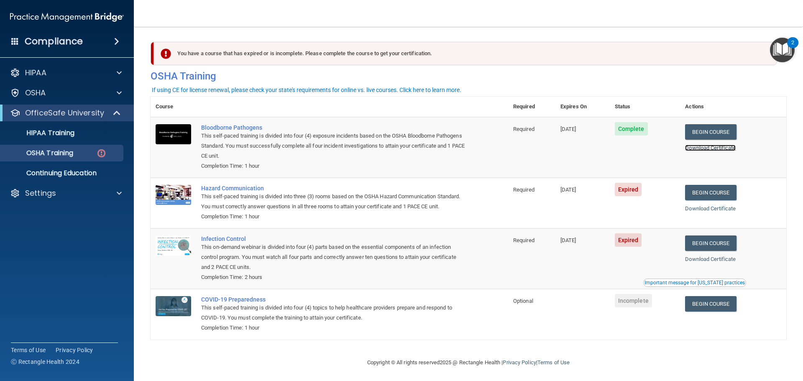
click at [702, 150] on link "Download Certificate" at bounding box center [710, 148] width 51 height 6
click at [710, 191] on link "Begin Course" at bounding box center [710, 192] width 51 height 15
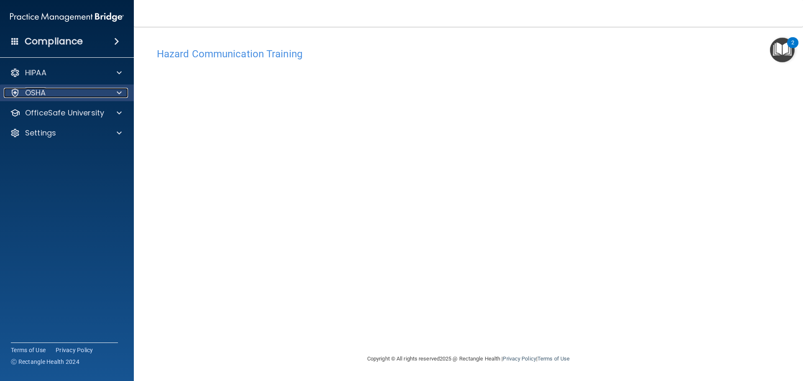
click at [53, 95] on div "OSHA" at bounding box center [56, 93] width 104 height 10
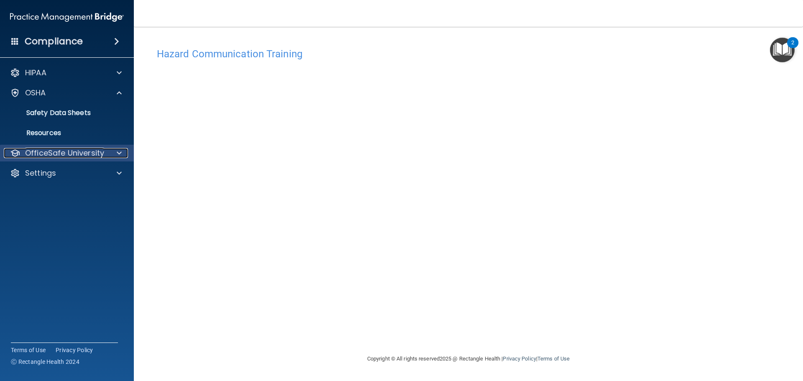
click at [64, 149] on p "OfficeSafe University" at bounding box center [64, 153] width 79 height 10
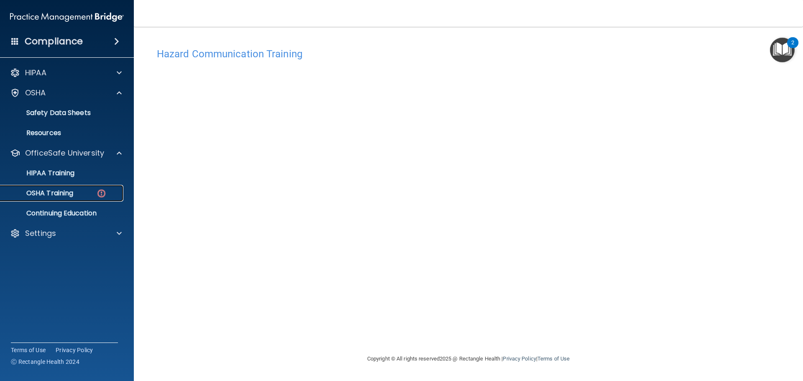
click at [51, 190] on p "OSHA Training" at bounding box center [39, 193] width 68 height 8
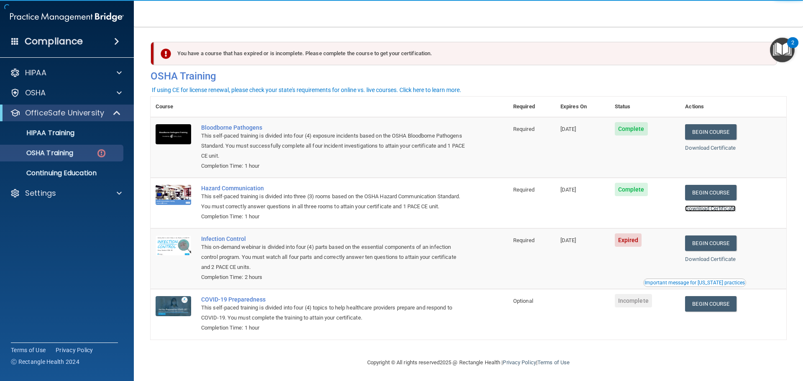
click at [708, 210] on link "Download Certificate" at bounding box center [710, 208] width 51 height 6
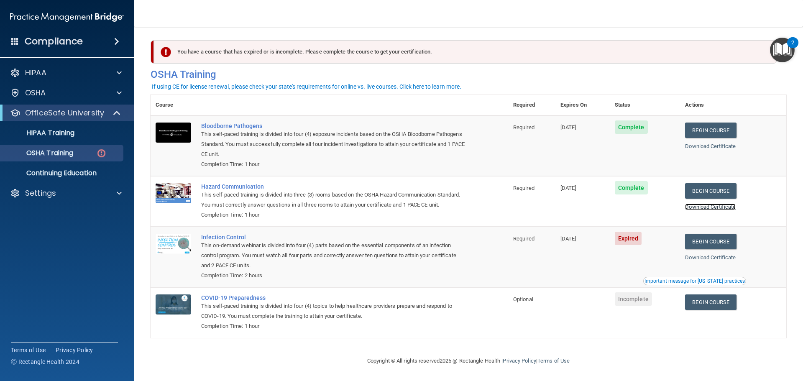
scroll to position [14, 0]
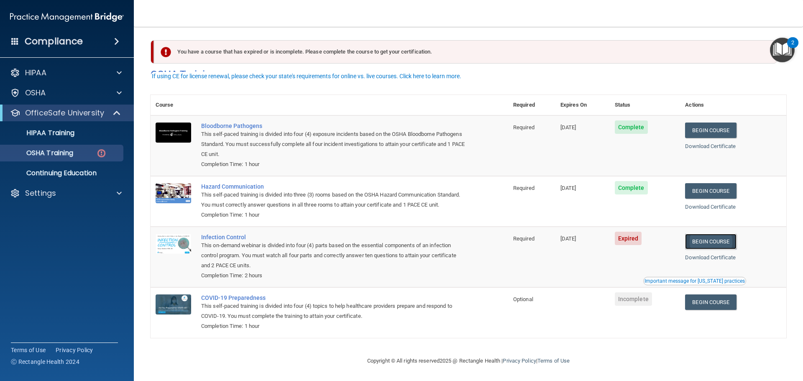
click at [713, 239] on link "Begin Course" at bounding box center [710, 241] width 51 height 15
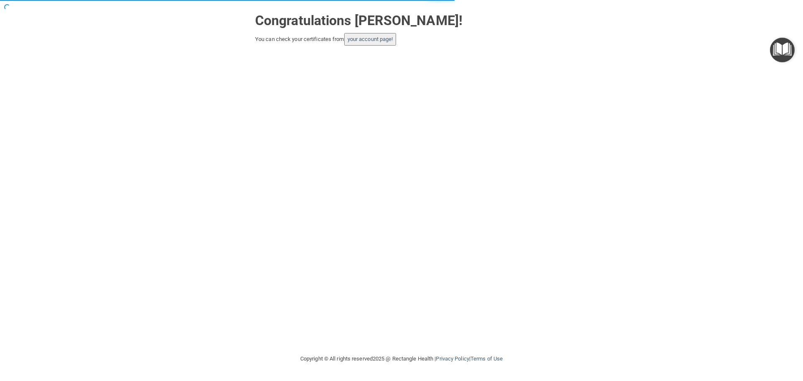
click at [363, 35] on button "your account page!" at bounding box center [370, 39] width 52 height 13
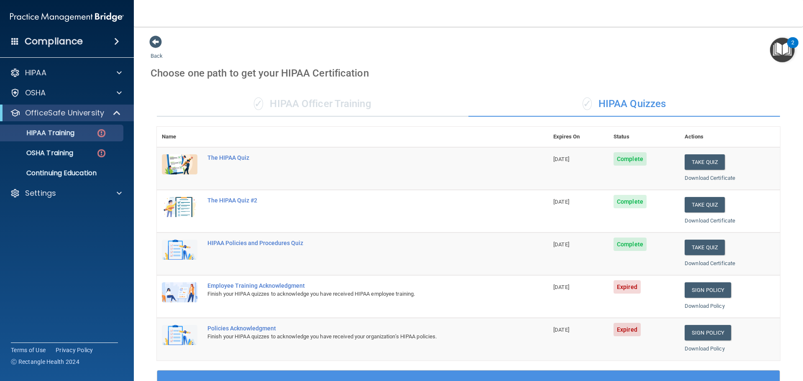
scroll to position [123, 0]
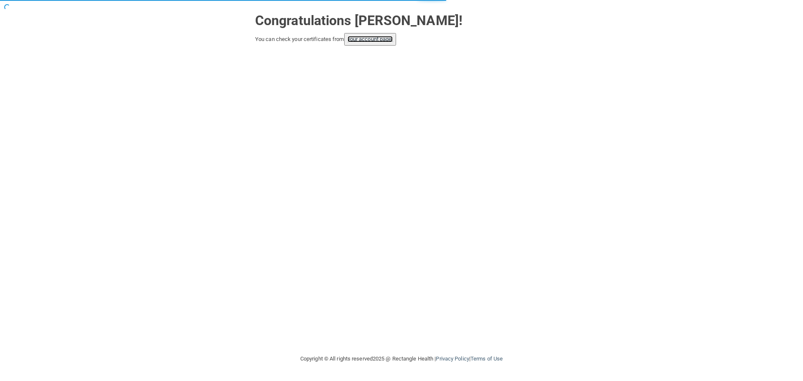
click at [368, 37] on link "your account page!" at bounding box center [371, 39] width 46 height 6
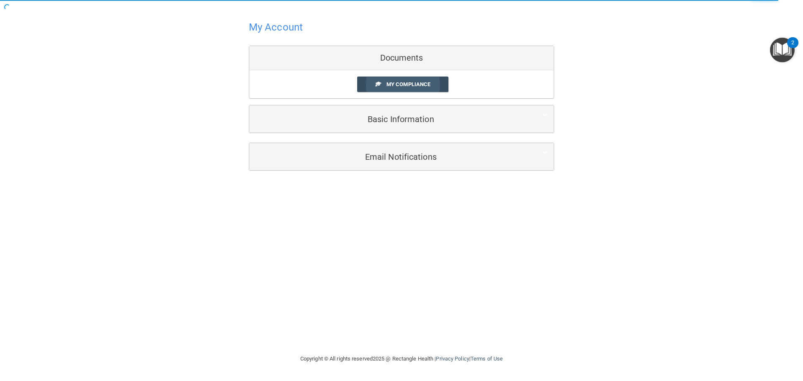
click at [397, 85] on span "My Compliance" at bounding box center [409, 84] width 44 height 6
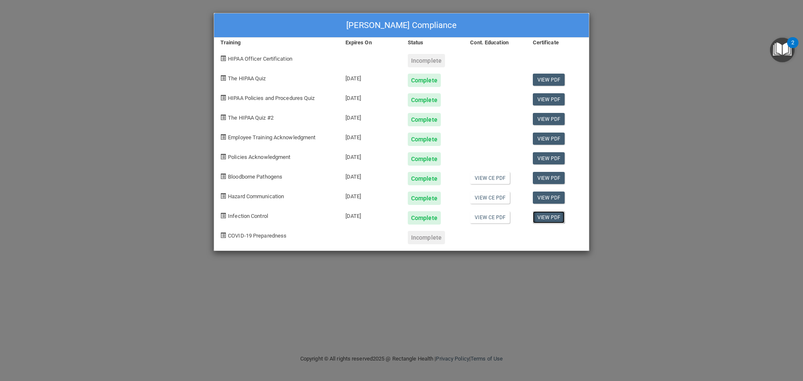
click at [541, 220] on link "View PDF" at bounding box center [549, 217] width 32 height 12
click at [633, 32] on div "[PERSON_NAME] Compliance Training Expires On Status Cont. Education Certificate…" at bounding box center [401, 190] width 803 height 381
